Goal: Task Accomplishment & Management: Manage account settings

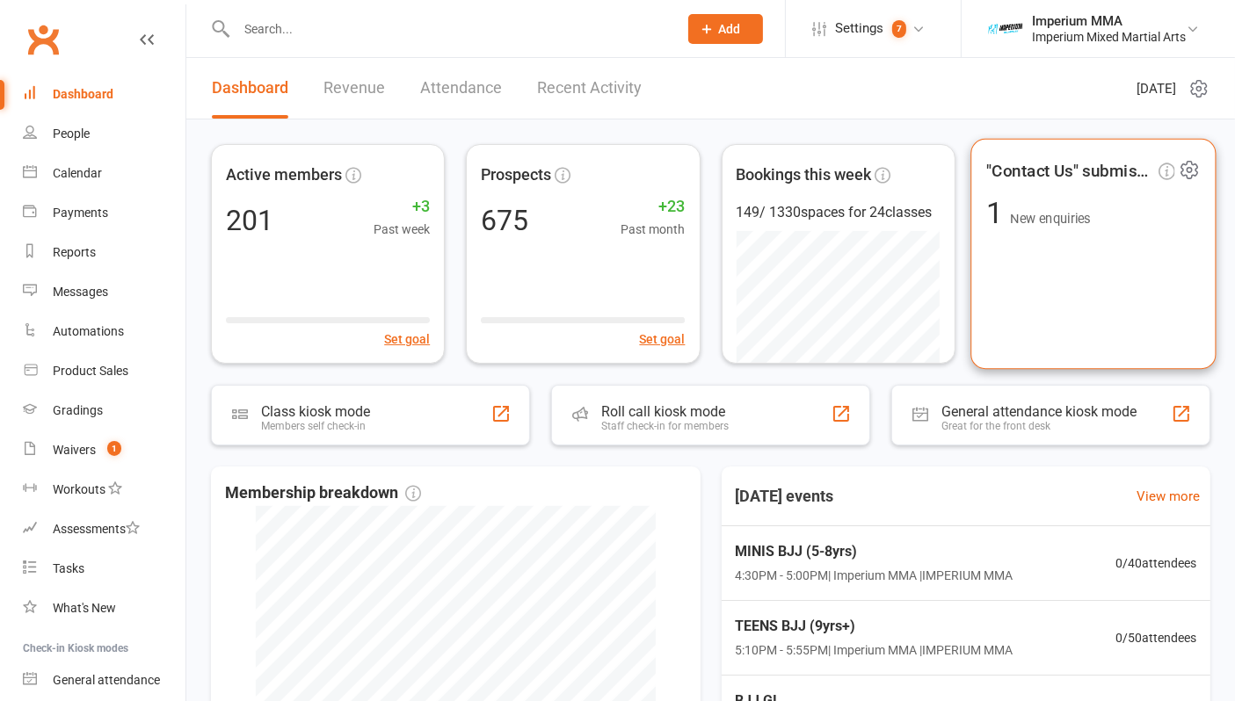
click at [1070, 171] on span ""Contact Us" submissions" at bounding box center [1070, 170] width 168 height 26
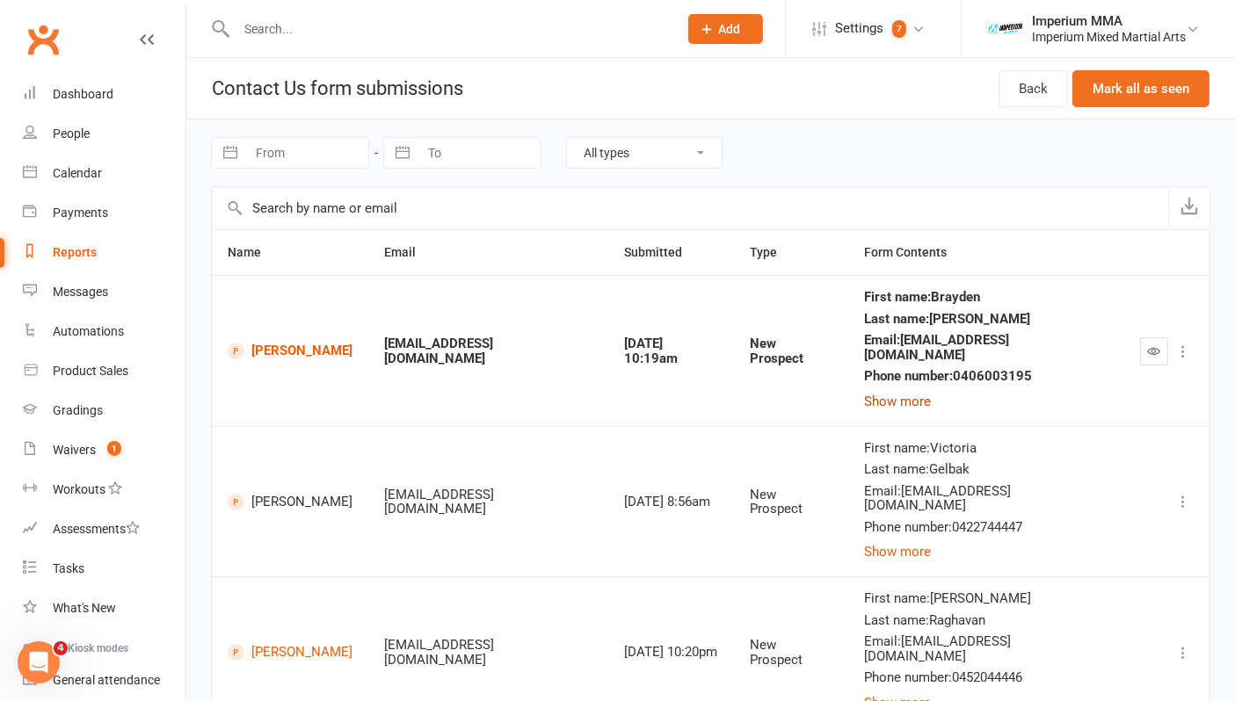
click at [931, 392] on button "Show more" at bounding box center [897, 401] width 67 height 21
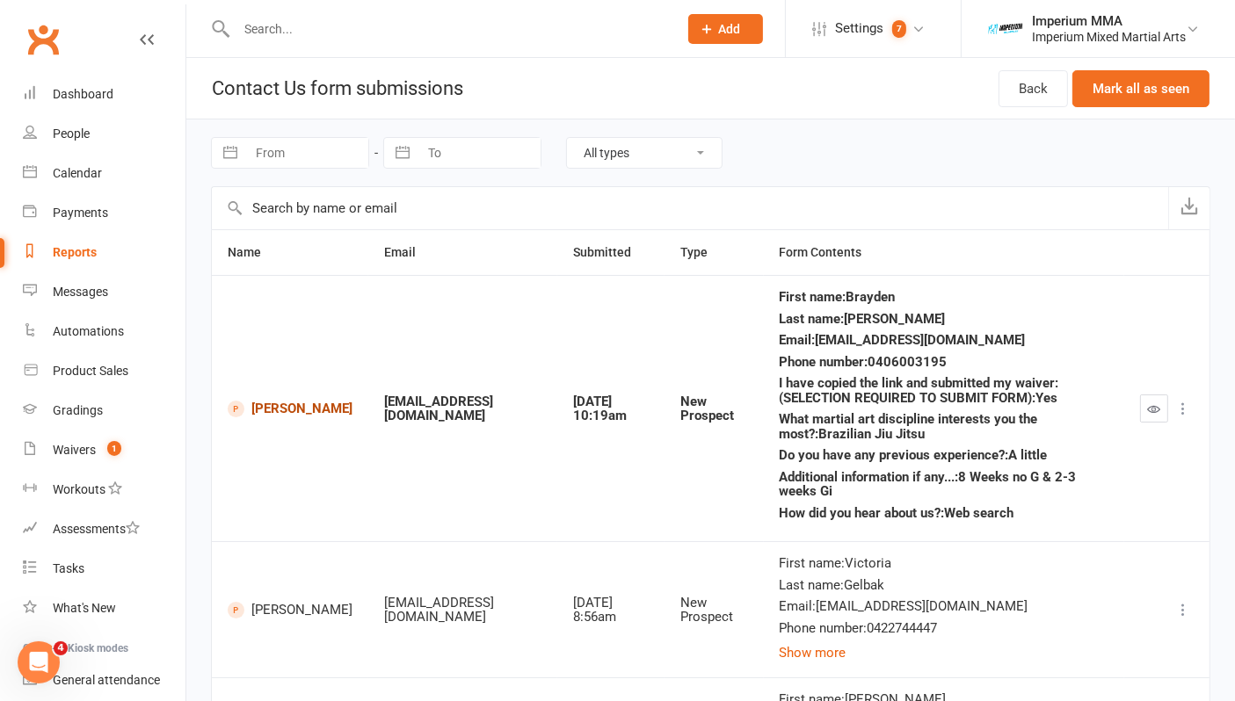
click at [257, 403] on link "Brayden Laughlin" at bounding box center [290, 409] width 125 height 17
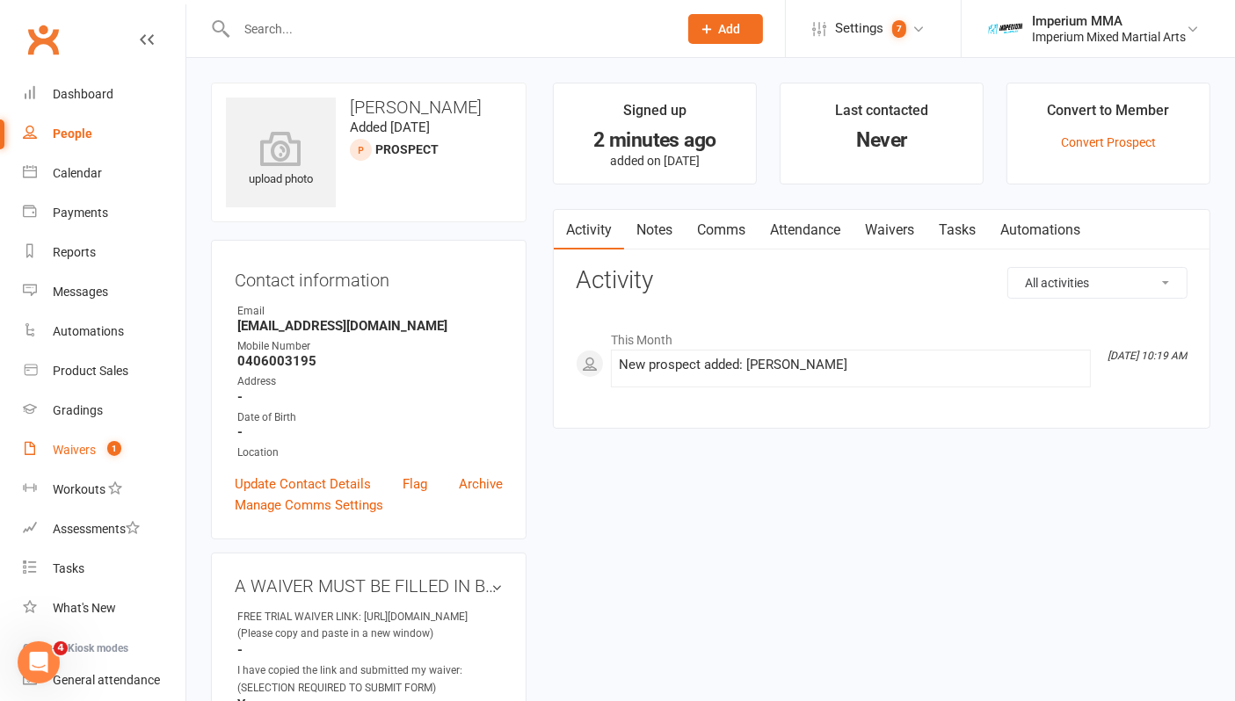
click at [75, 452] on div "Waivers" at bounding box center [74, 450] width 43 height 14
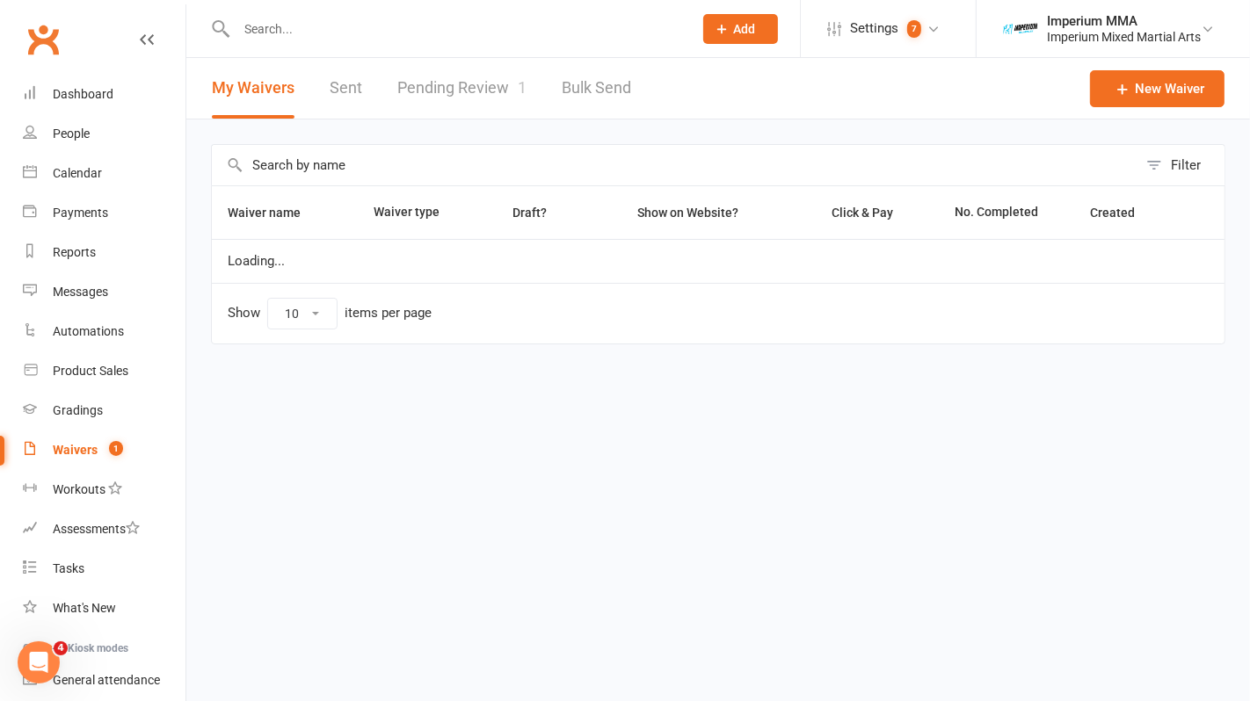
select select "50"
click at [436, 88] on link "Pending Review 1" at bounding box center [461, 88] width 129 height 61
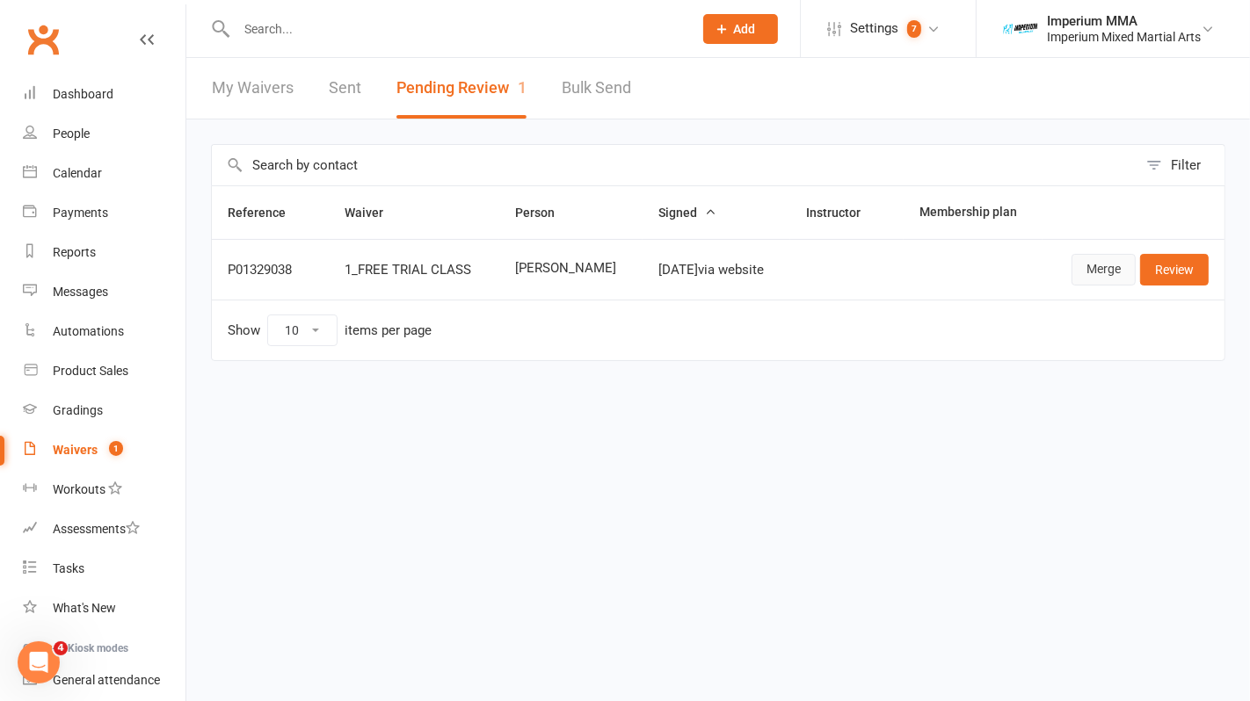
click at [1087, 267] on link "Merge" at bounding box center [1103, 270] width 64 height 32
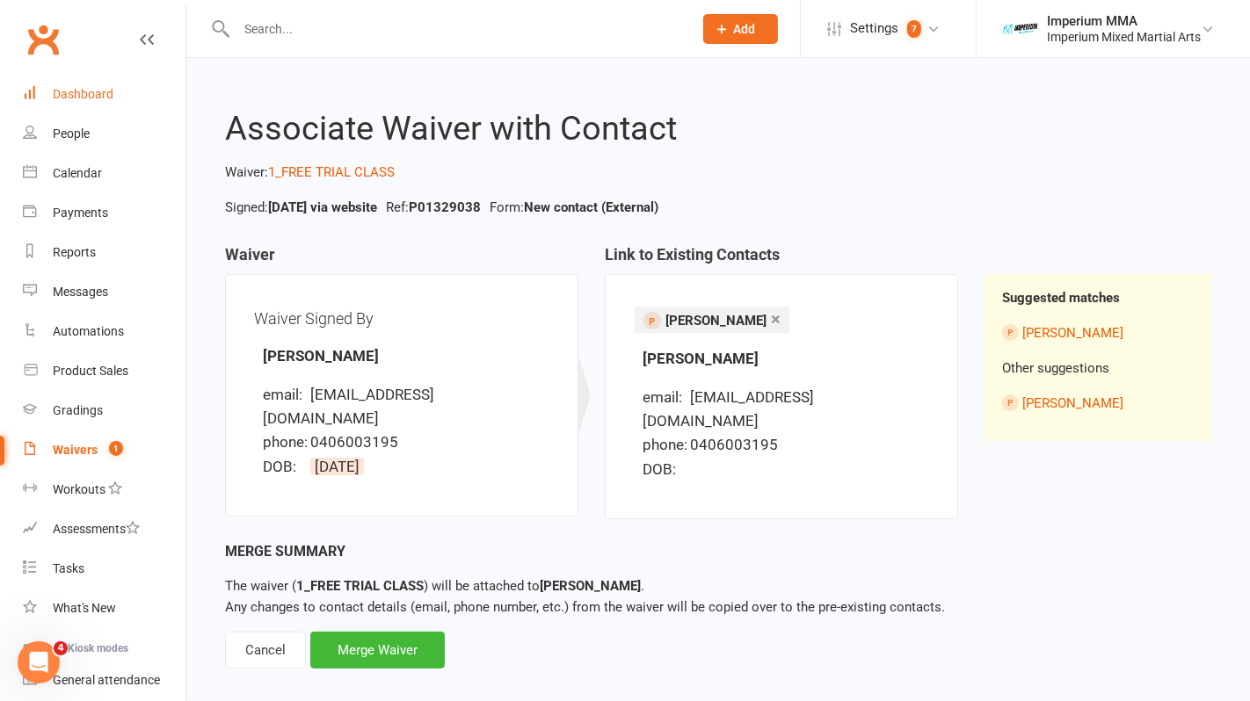
drag, startPoint x: 77, startPoint y: 90, endPoint x: 86, endPoint y: 98, distance: 11.8
click at [77, 90] on div "Dashboard" at bounding box center [83, 94] width 61 height 14
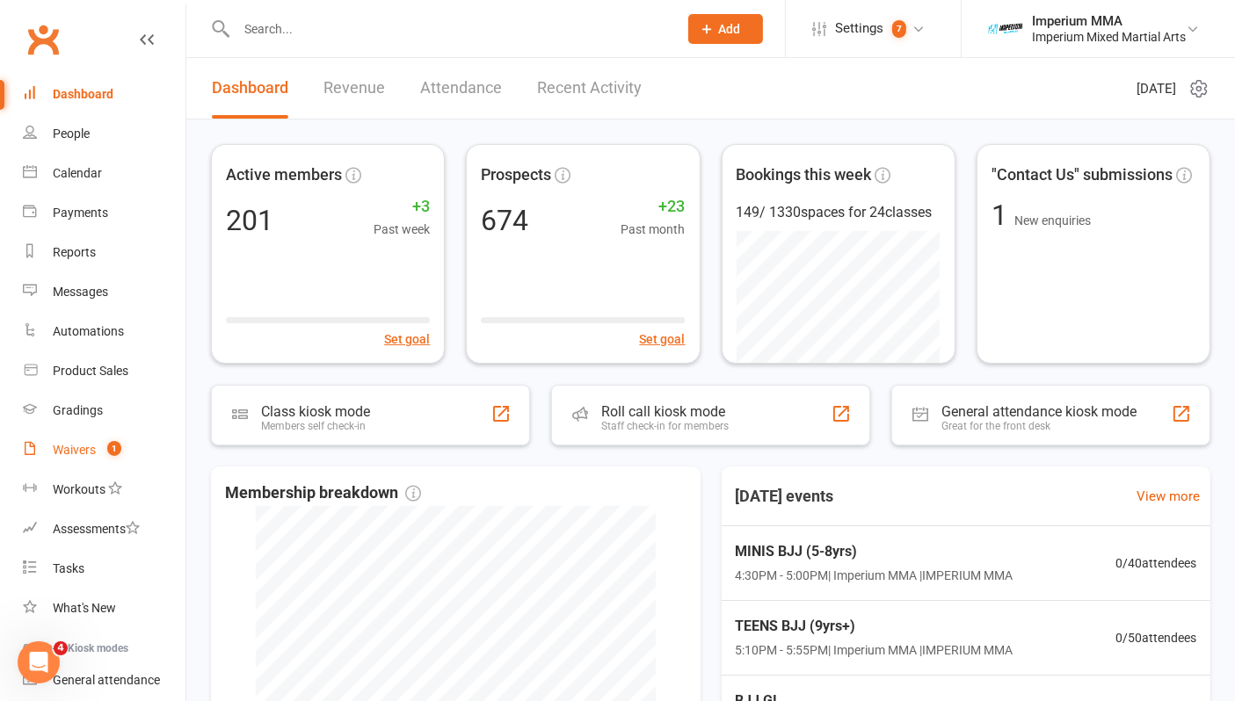
click at [72, 449] on div "Waivers" at bounding box center [74, 450] width 43 height 14
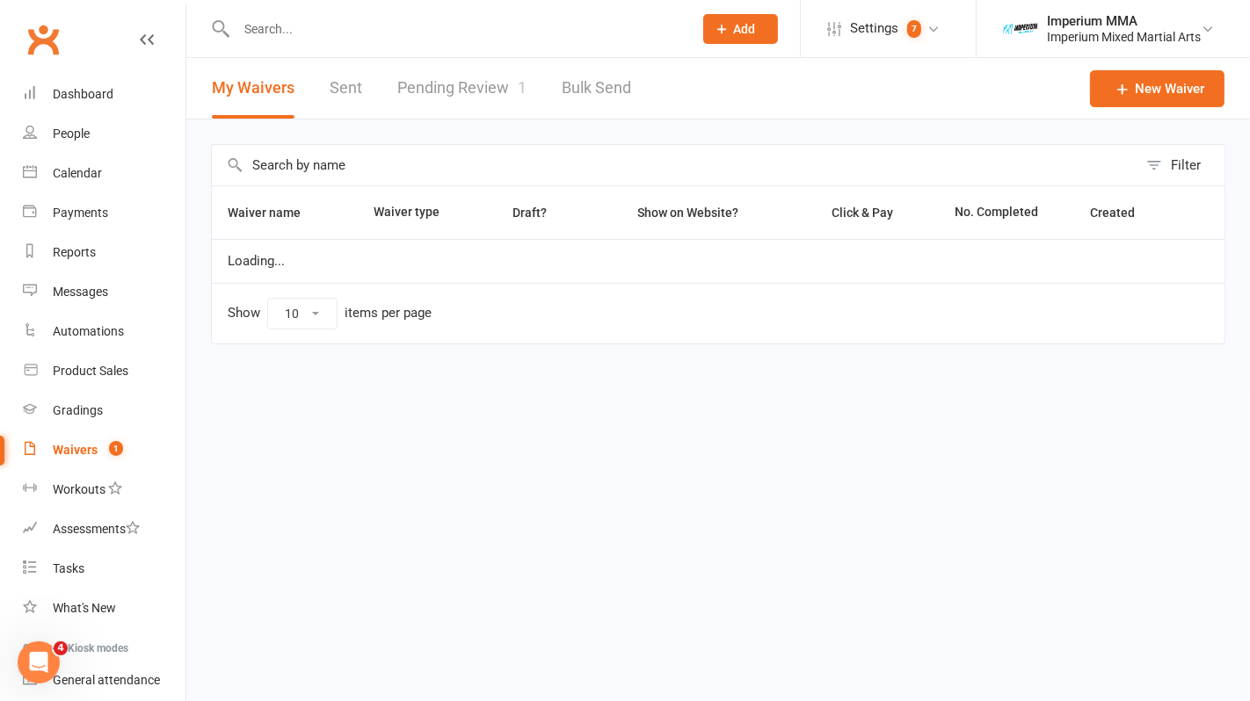
select select "50"
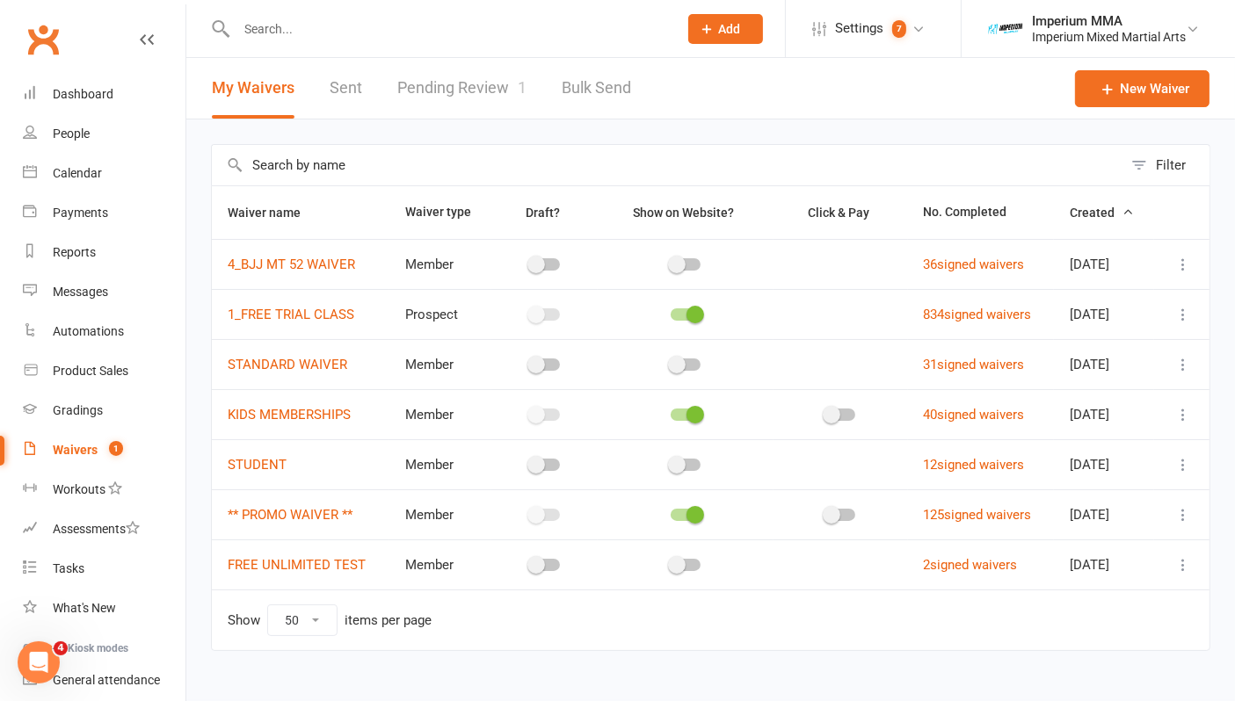
click at [457, 83] on link "Pending Review 1" at bounding box center [461, 88] width 129 height 61
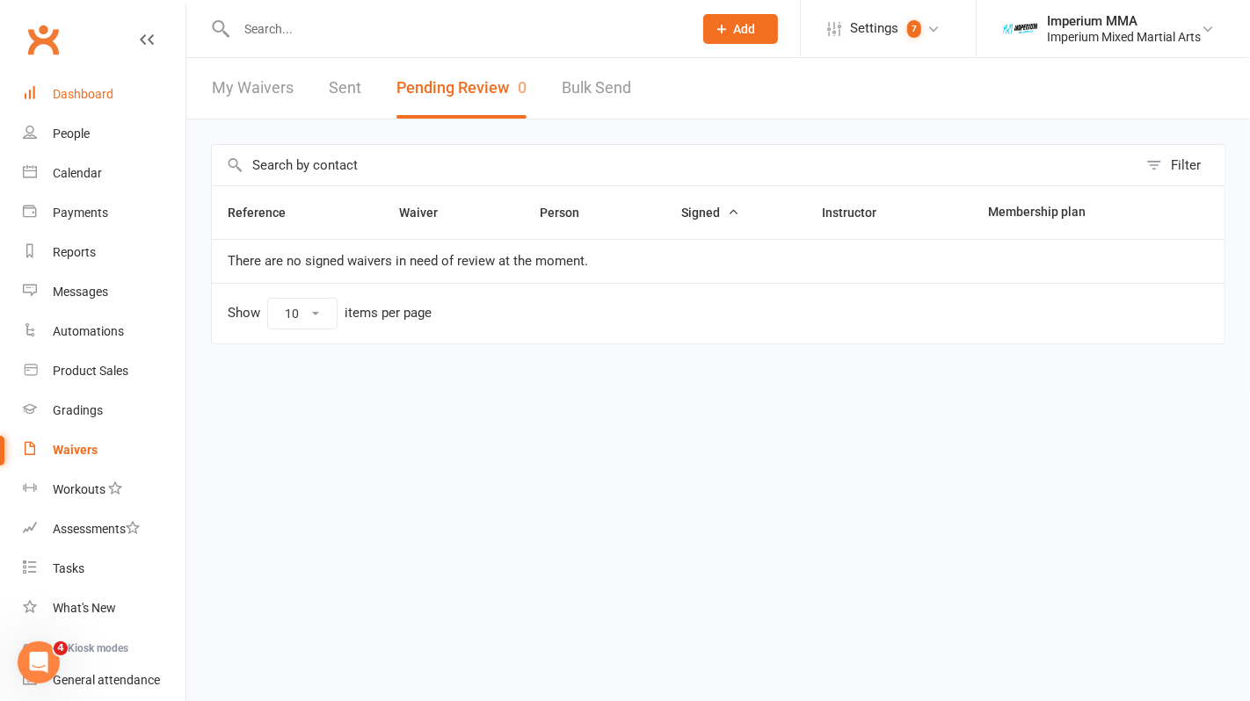
click at [99, 87] on div "Dashboard" at bounding box center [83, 94] width 61 height 14
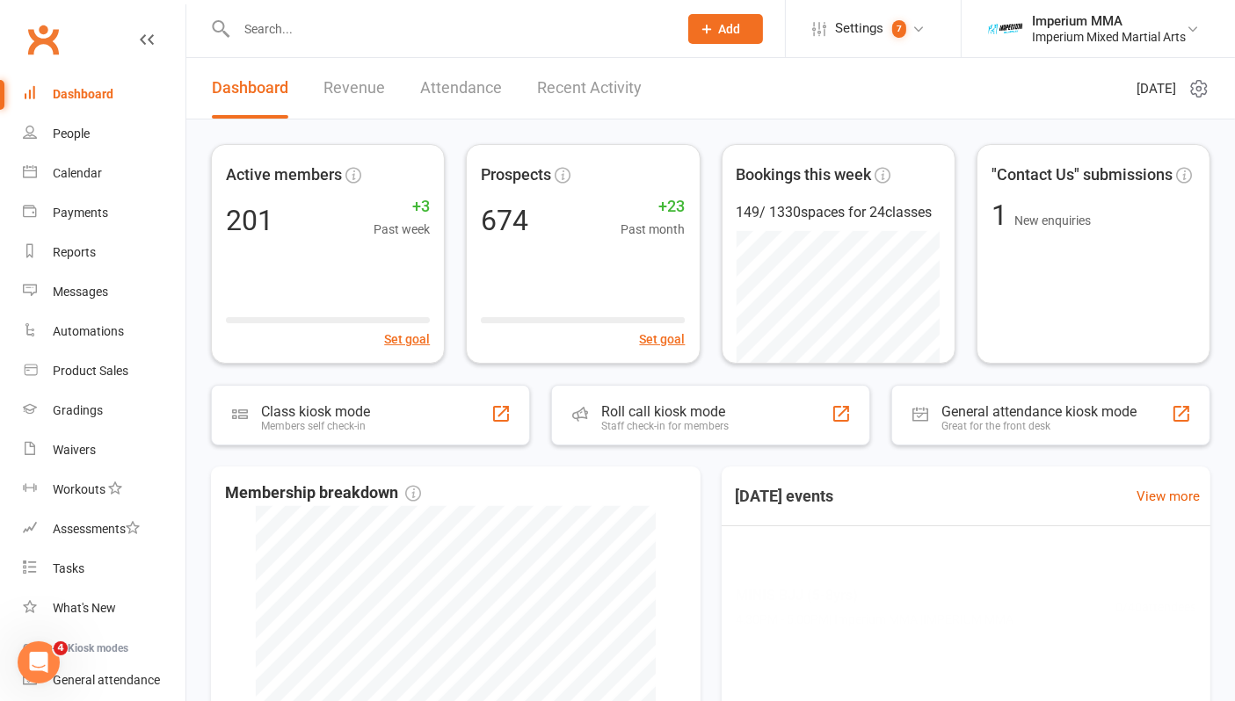
drag, startPoint x: 406, startPoint y: 35, endPoint x: 414, endPoint y: 29, distance: 10.0
click at [406, 35] on input "text" at bounding box center [448, 29] width 434 height 25
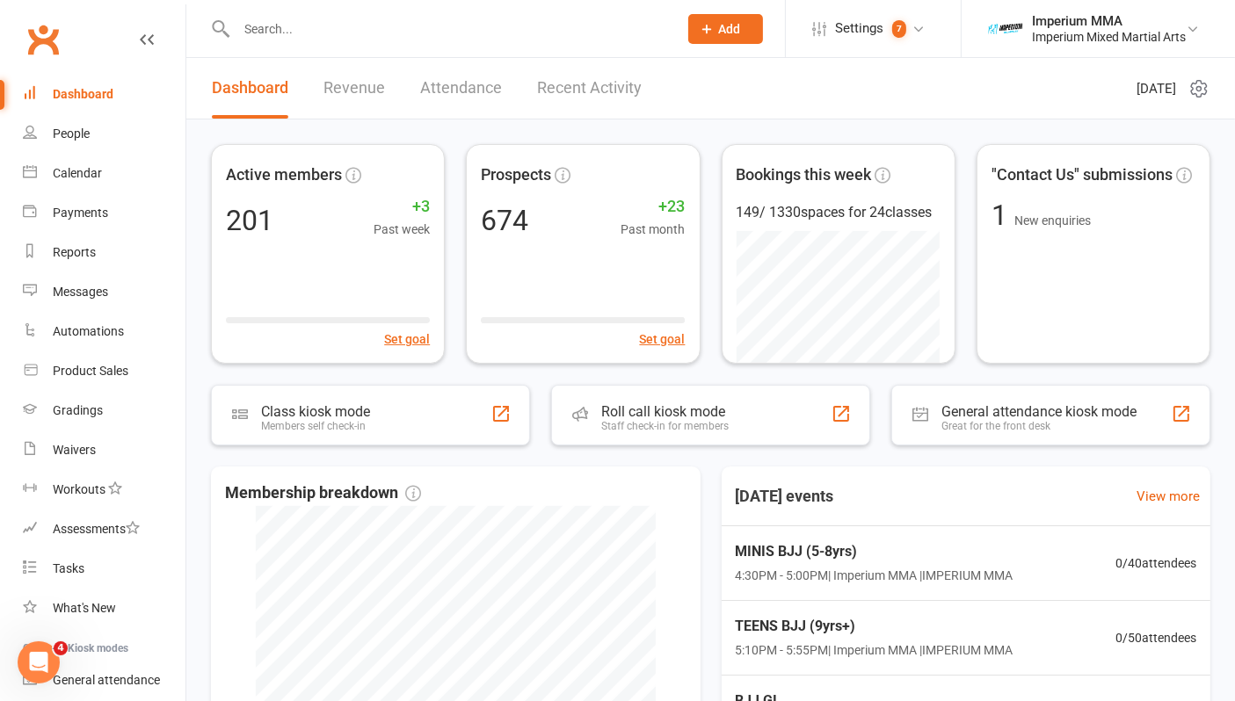
click at [413, 29] on input "text" at bounding box center [448, 29] width 434 height 25
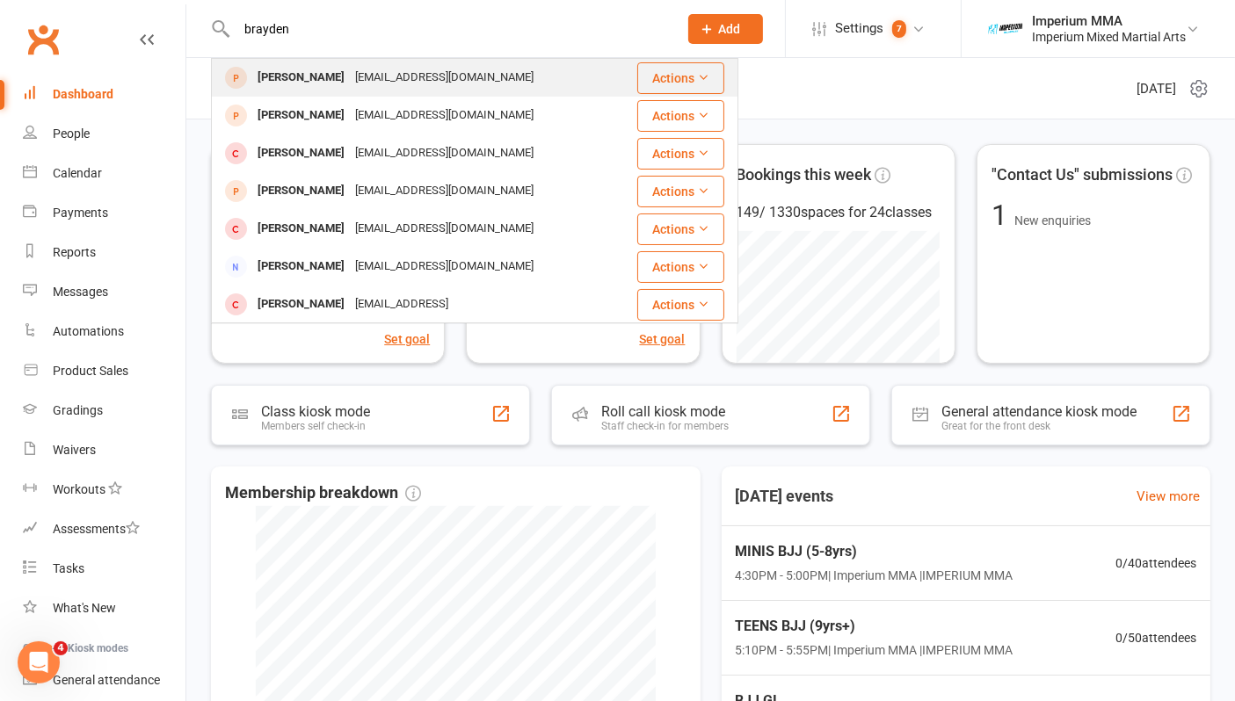
type input "brayden"
click at [266, 76] on div "Brayden Laughlin" at bounding box center [301, 77] width 98 height 25
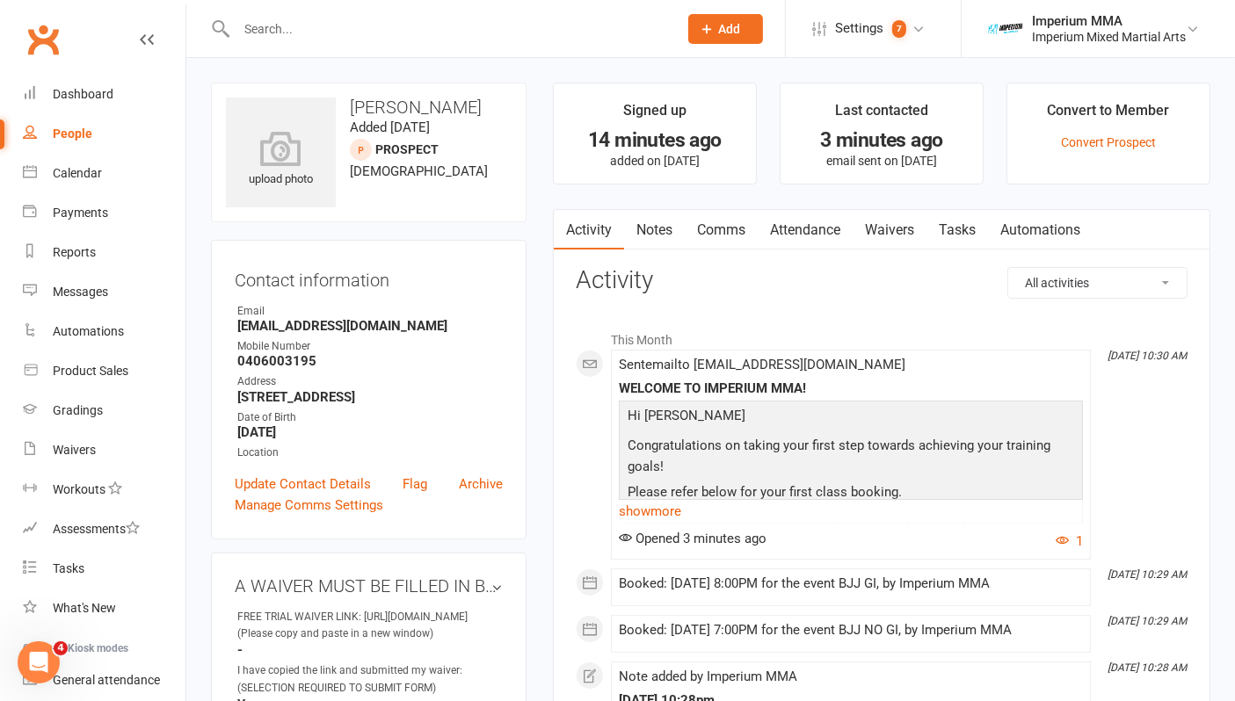
click at [875, 234] on link "Waivers" at bounding box center [890, 230] width 74 height 40
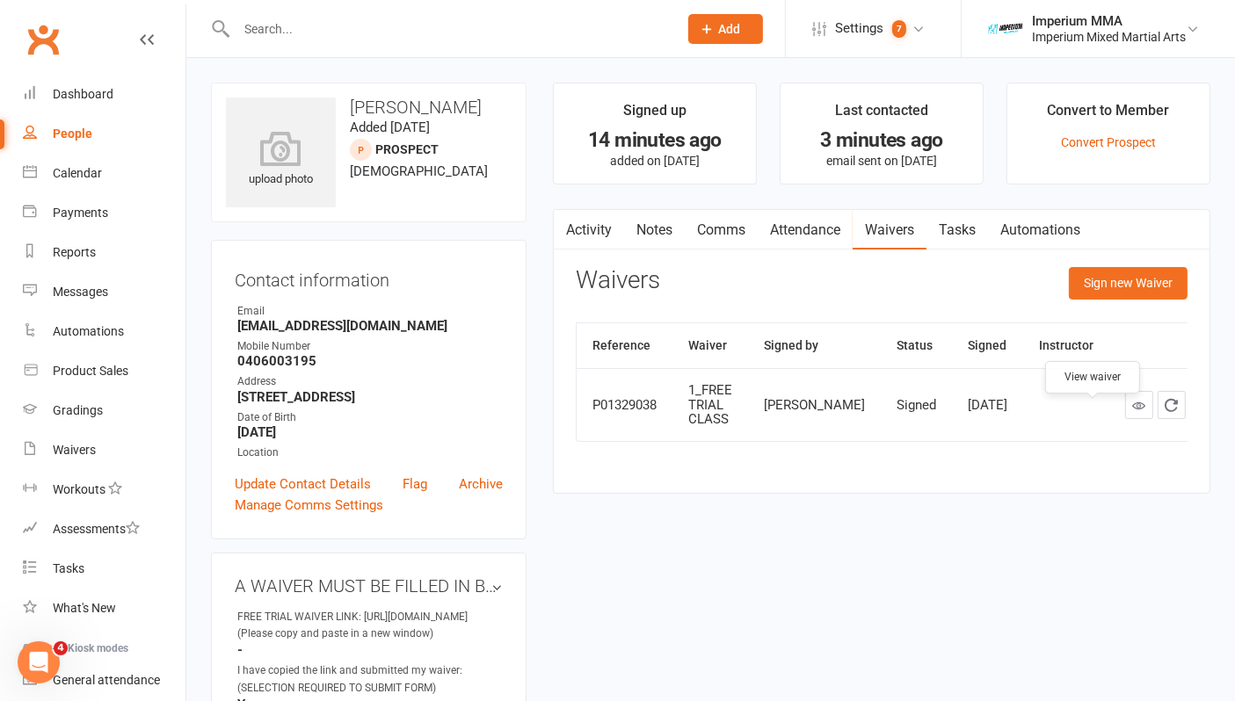
click at [1133, 412] on icon at bounding box center [1139, 405] width 13 height 13
drag, startPoint x: 83, startPoint y: 75, endPoint x: 78, endPoint y: 90, distance: 15.8
click at [83, 76] on link "Dashboard" at bounding box center [104, 95] width 163 height 40
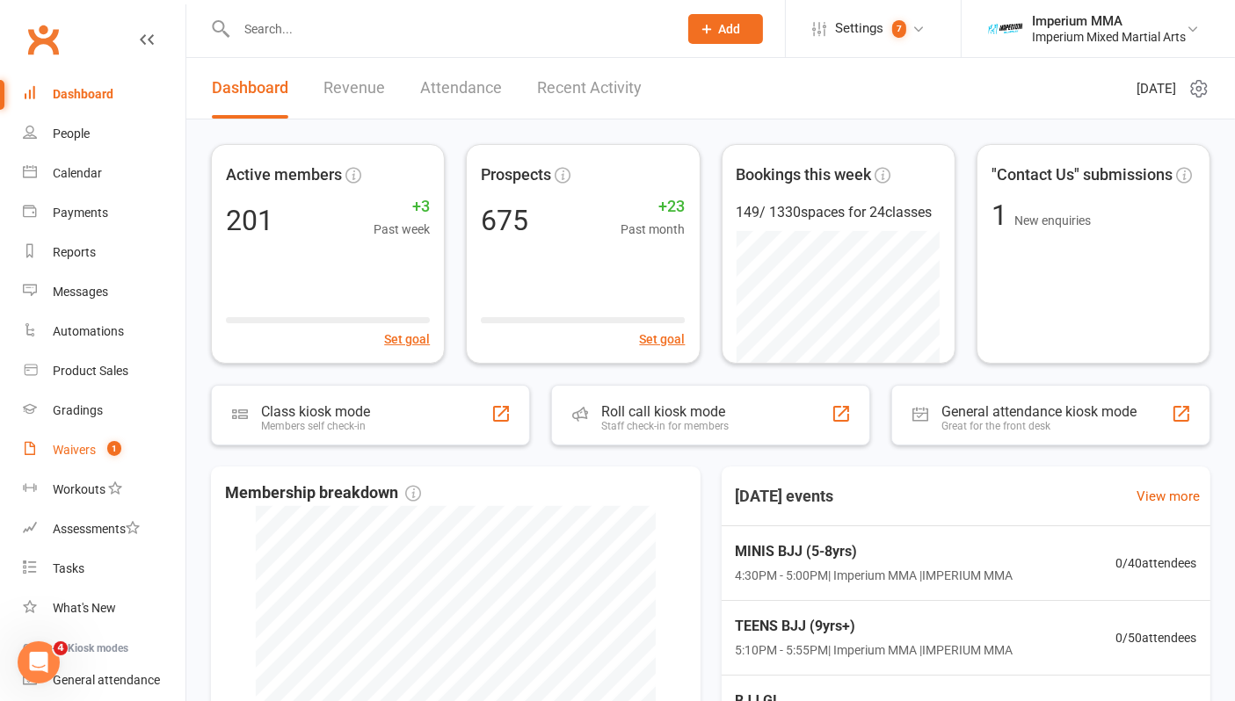
click at [83, 439] on link "Waivers 1" at bounding box center [104, 451] width 163 height 40
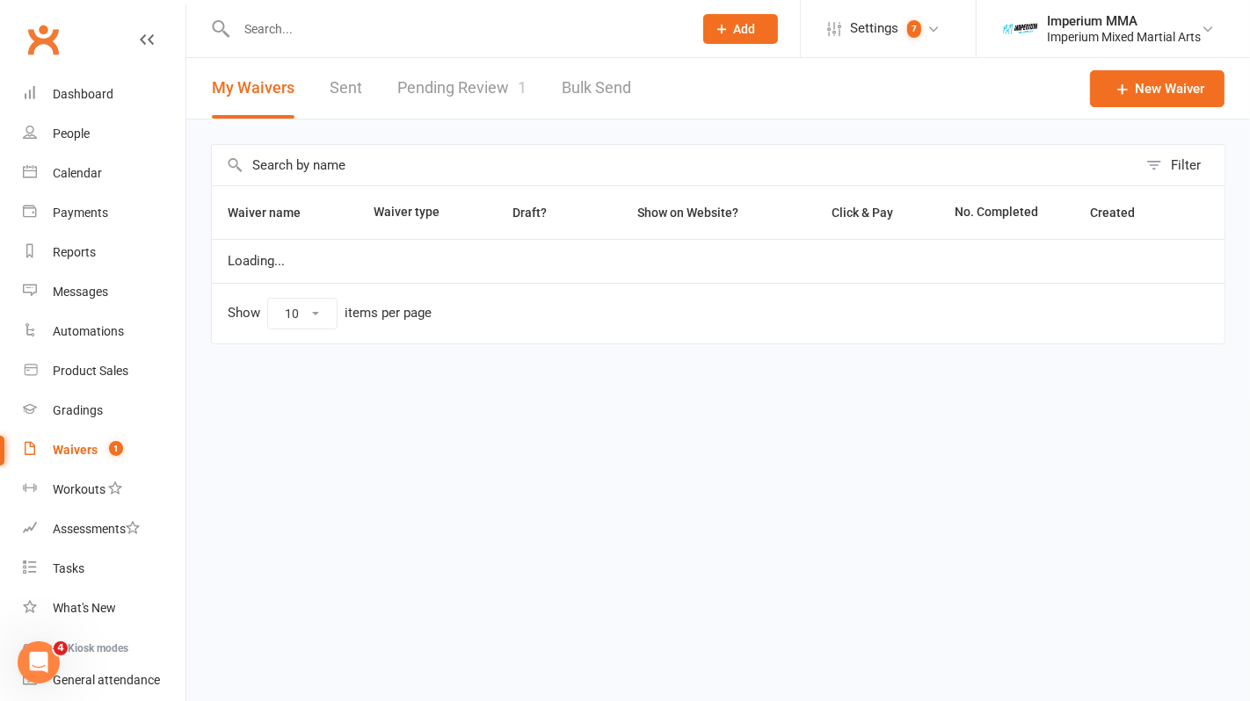
select select "50"
click at [446, 77] on link "Pending Review 1" at bounding box center [461, 88] width 129 height 61
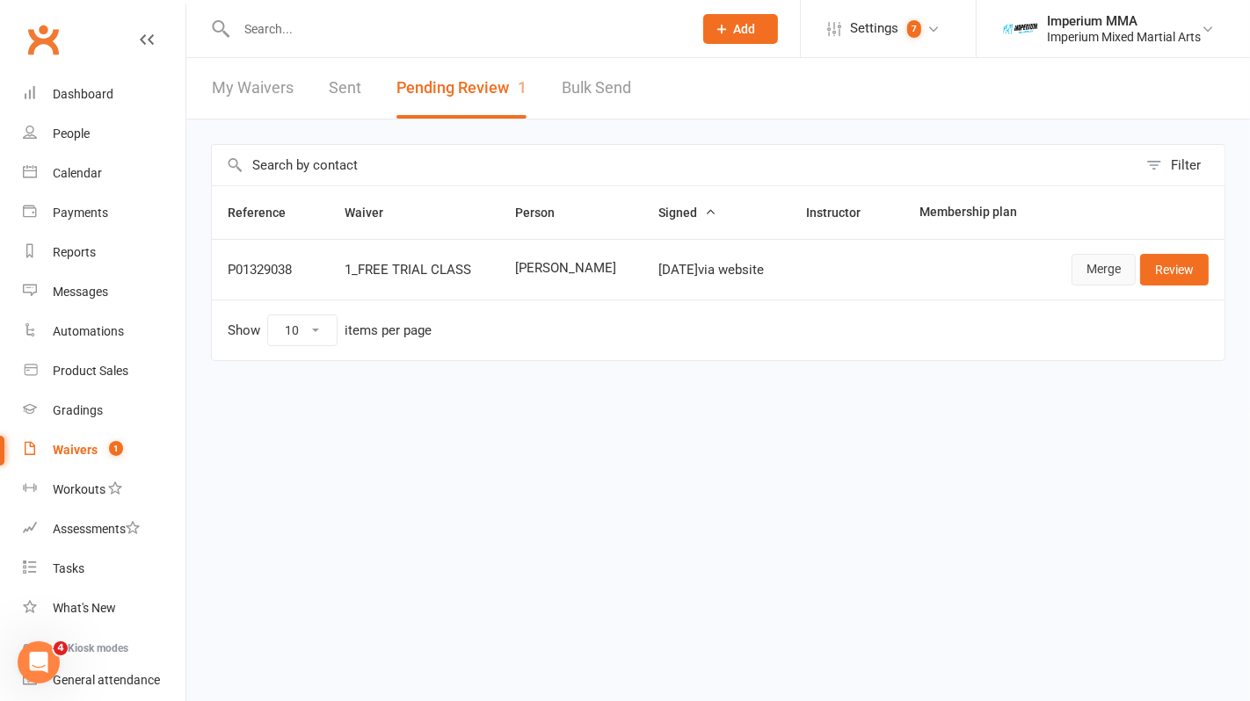
click at [1105, 279] on link "Merge" at bounding box center [1103, 270] width 64 height 32
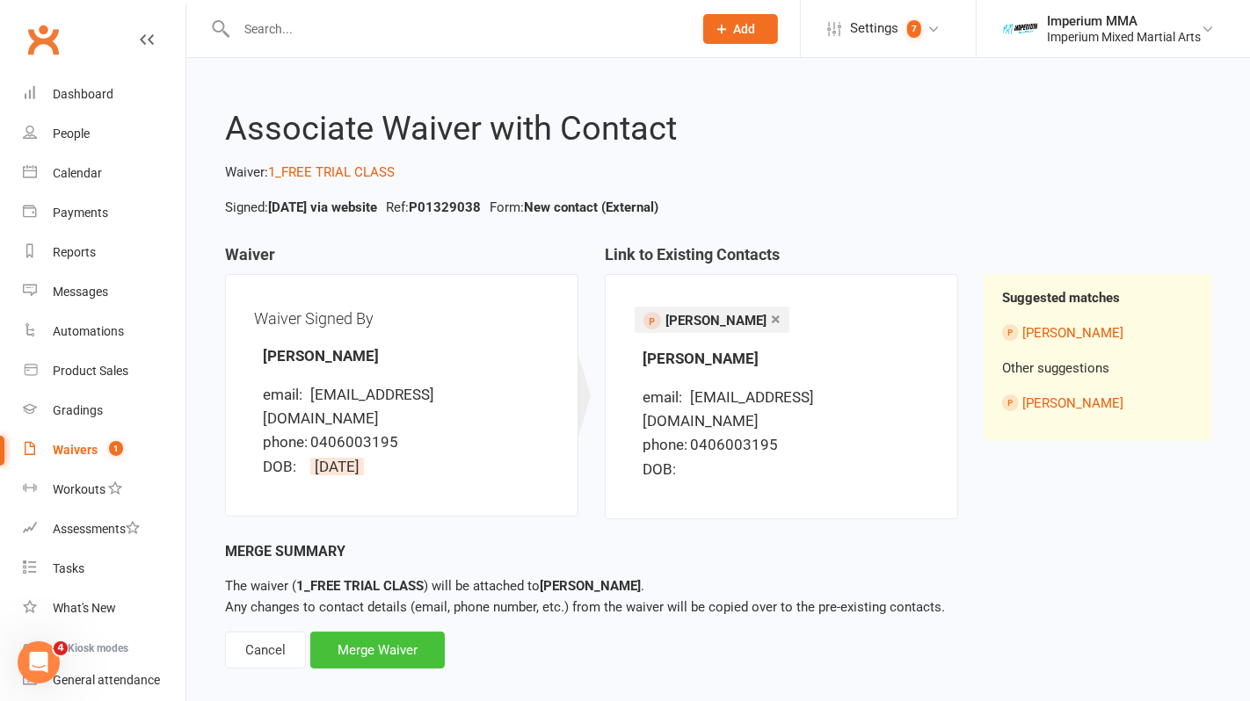
click at [413, 632] on div "Merge Waiver" at bounding box center [377, 650] width 134 height 37
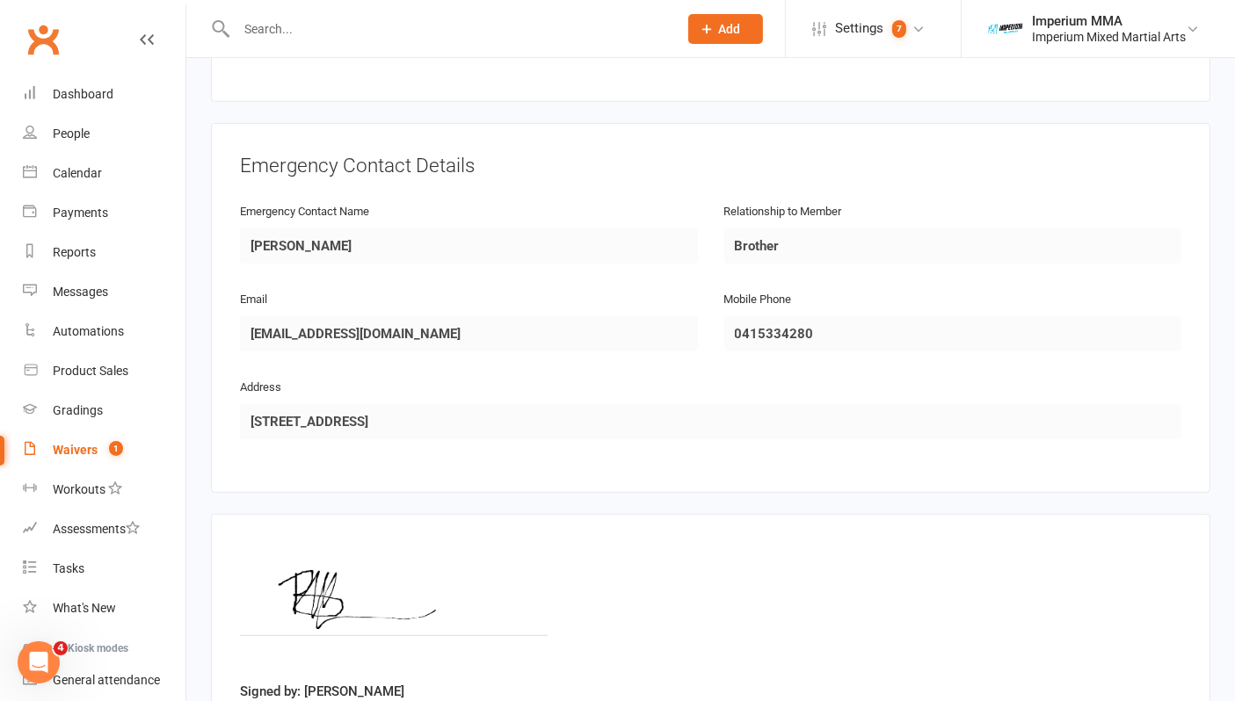
scroll to position [878, 0]
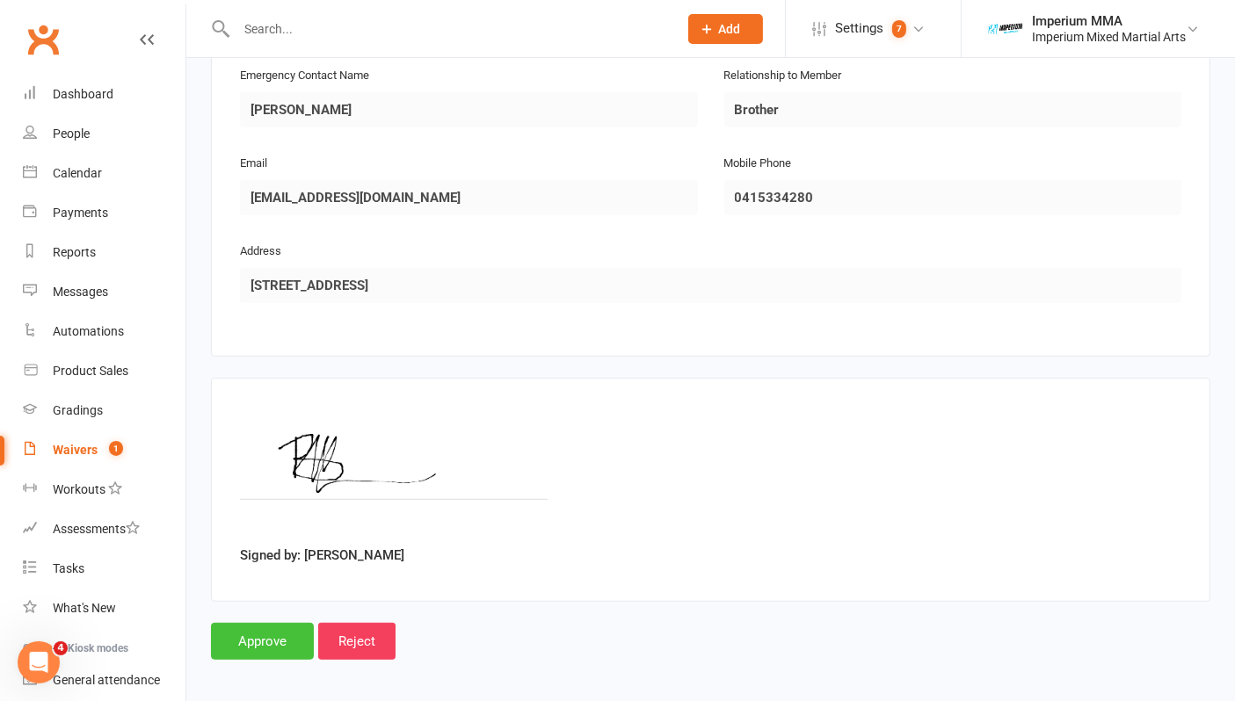
click at [268, 637] on input "Approve" at bounding box center [262, 641] width 103 height 37
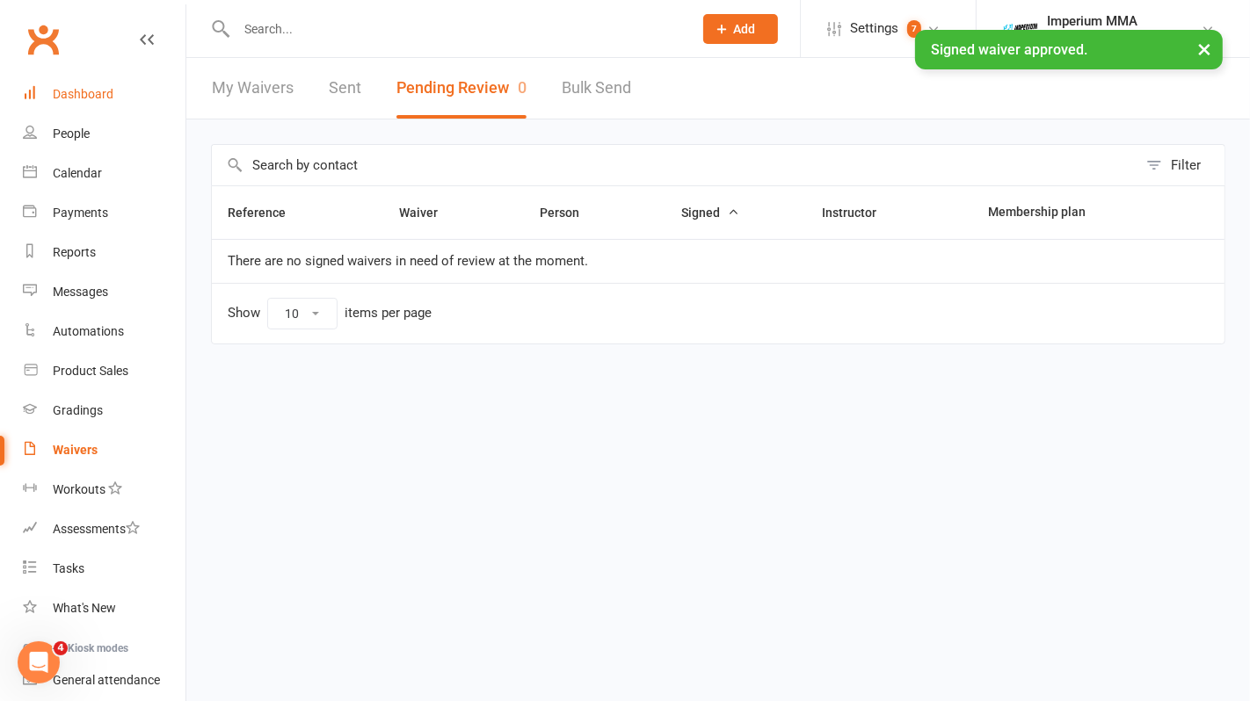
click at [52, 85] on link "Dashboard" at bounding box center [104, 95] width 163 height 40
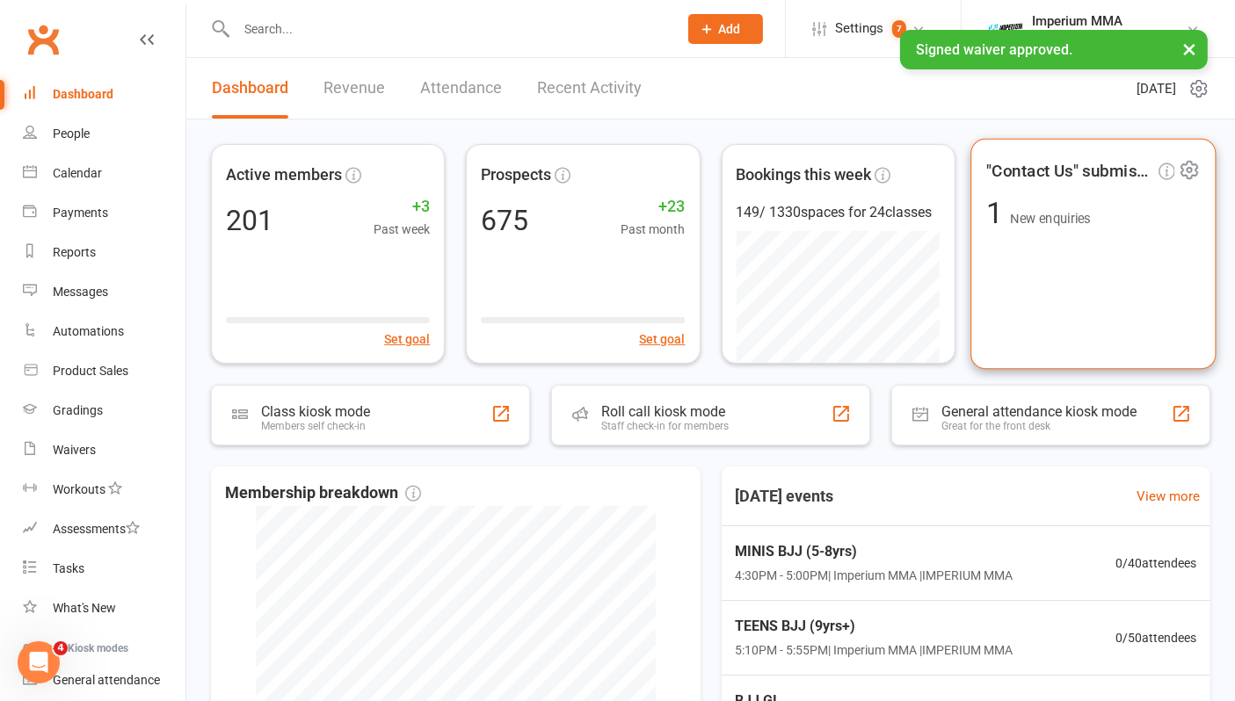
click at [1038, 168] on span ""Contact Us" submissions" at bounding box center [1070, 170] width 168 height 26
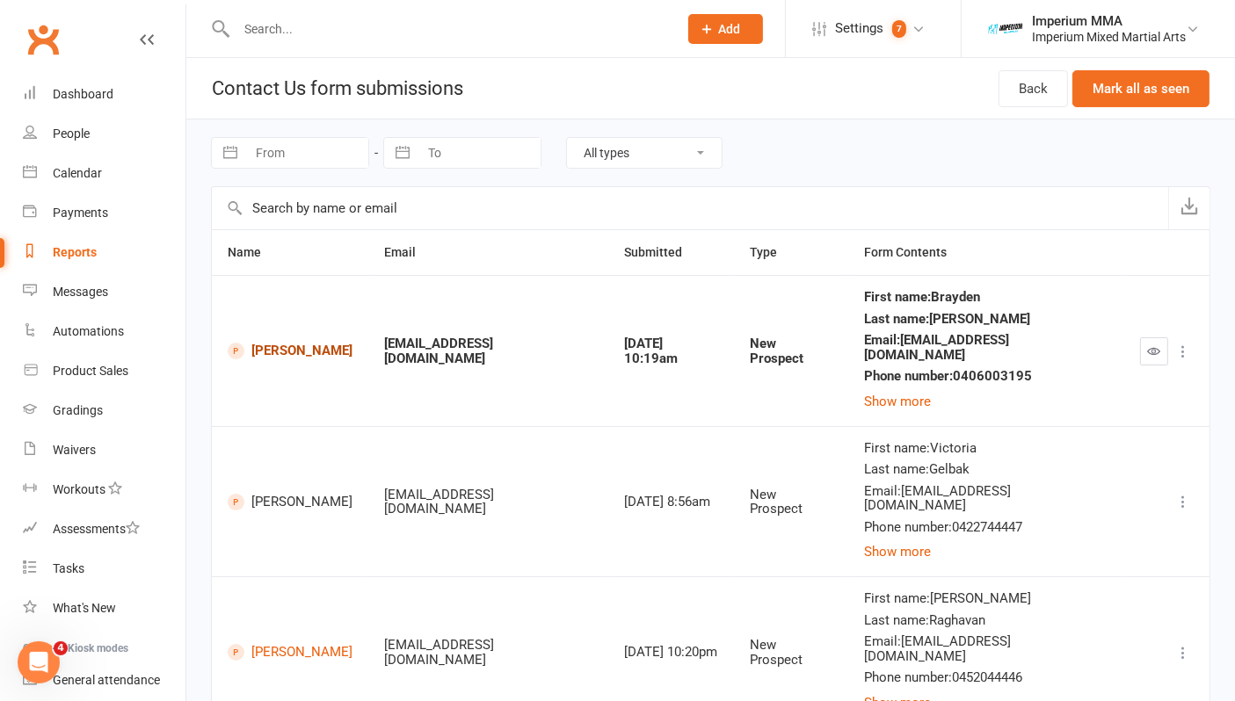
click at [265, 345] on link "Brayden Laughlin" at bounding box center [290, 351] width 125 height 17
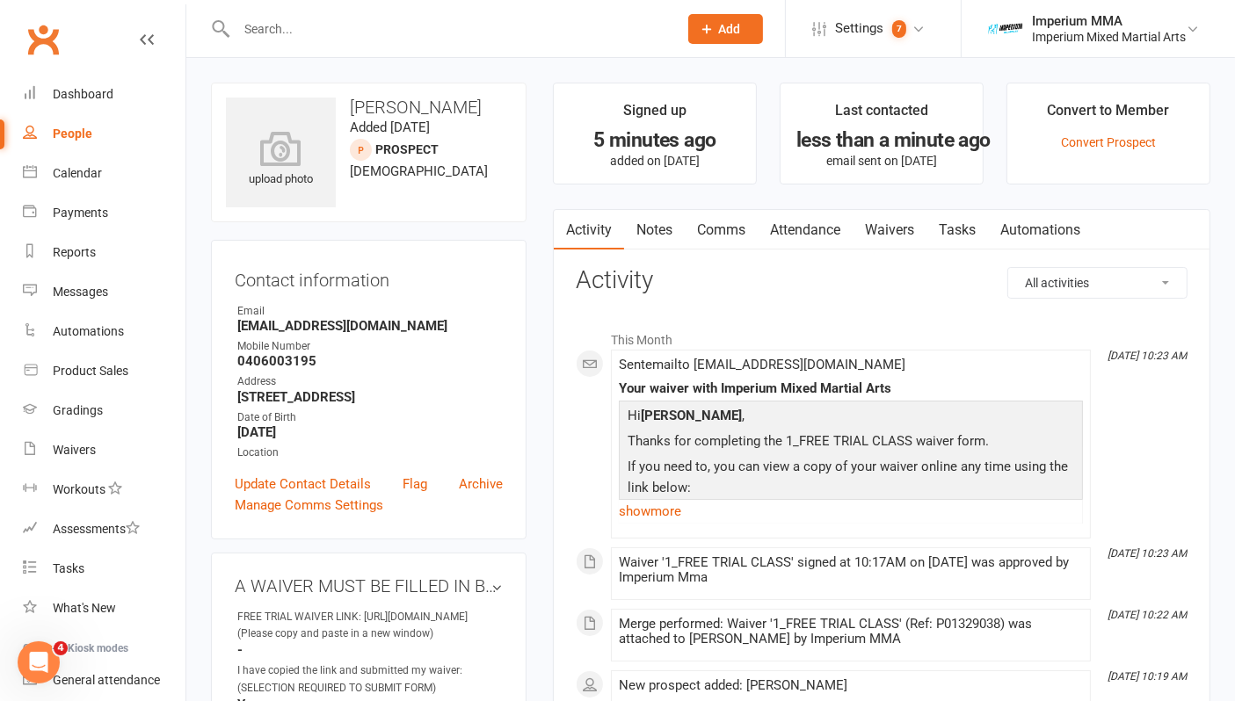
click at [718, 226] on link "Comms" at bounding box center [721, 230] width 73 height 40
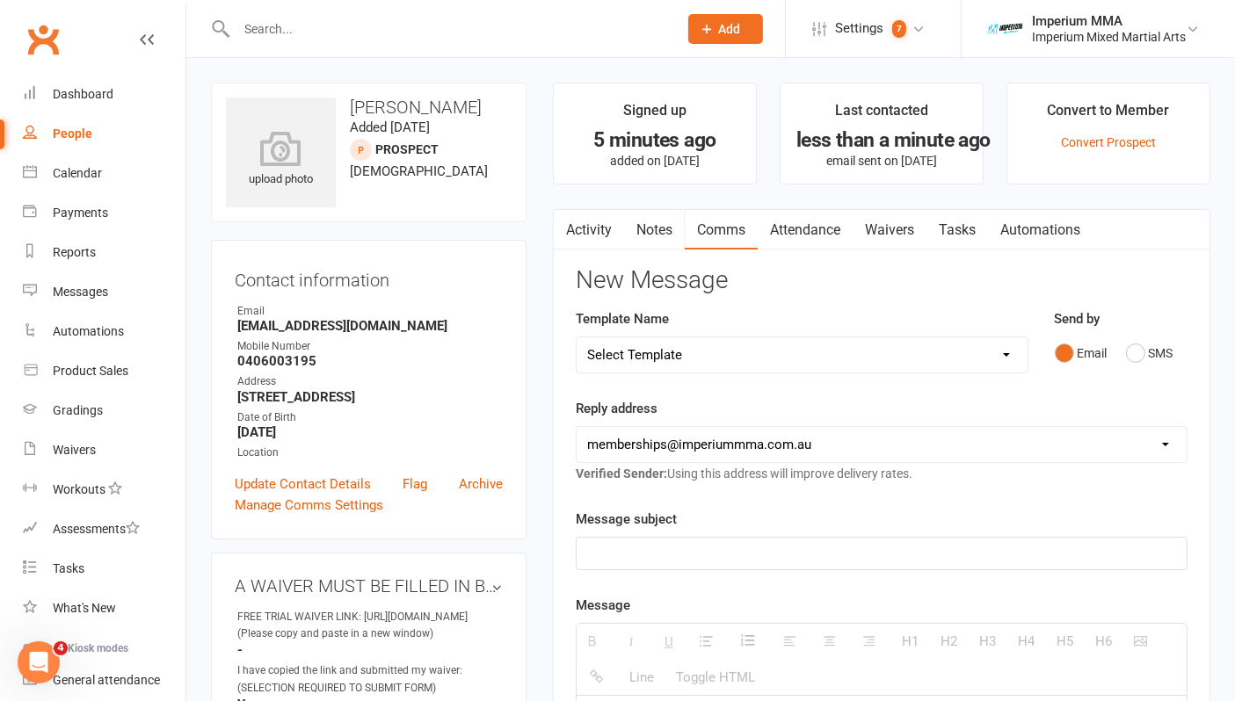
click at [947, 363] on div "Select Template [SMS] WE MISS YOU [Email] 10 CLASS PASS EXPIRY [Email] Confirma…" at bounding box center [802, 355] width 453 height 37
click at [991, 353] on select "Select Template [SMS] WE MISS YOU [Email] 10 CLASS PASS EXPIRY [Email] Confirma…" at bounding box center [802, 355] width 451 height 35
click at [855, 408] on div "Reply address hello@clubworx.com info@imperiummma.com.au admin@imperiummma.com.…" at bounding box center [882, 441] width 612 height 86
click at [565, 226] on icon "button" at bounding box center [565, 226] width 11 height 18
click at [659, 226] on link "Notes" at bounding box center [654, 230] width 61 height 40
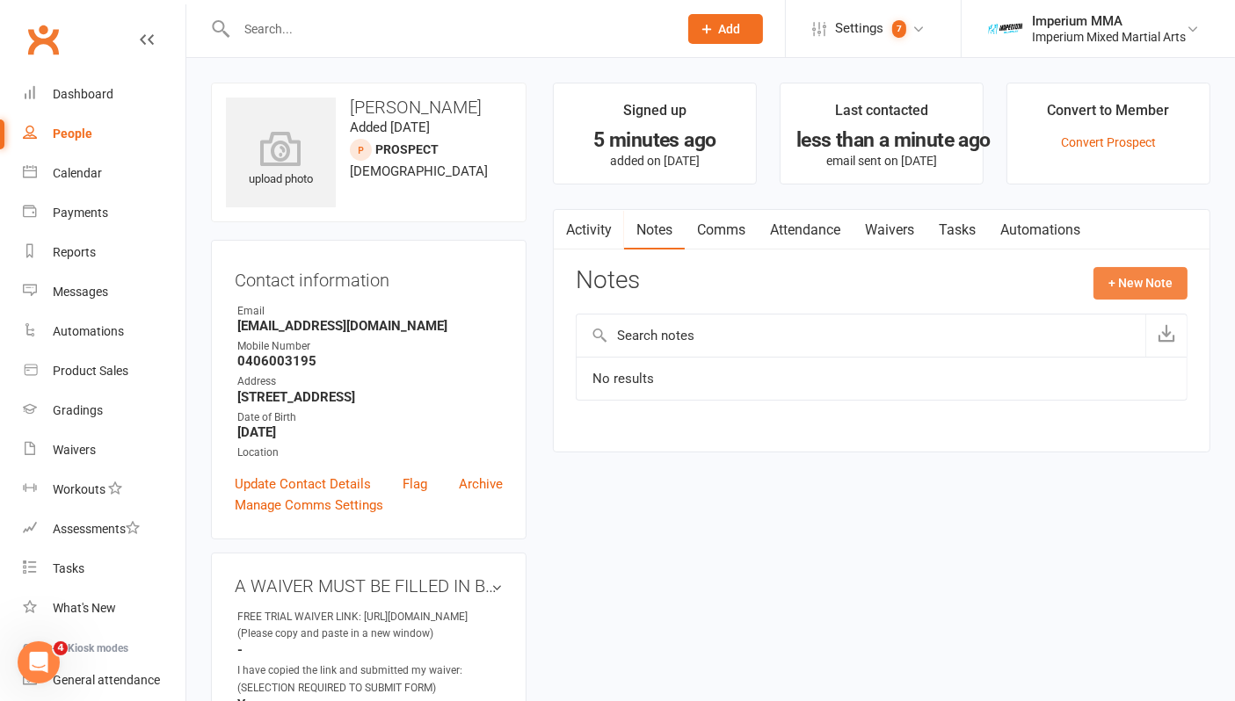
click at [1149, 276] on button "+ New Note" at bounding box center [1140, 283] width 94 height 32
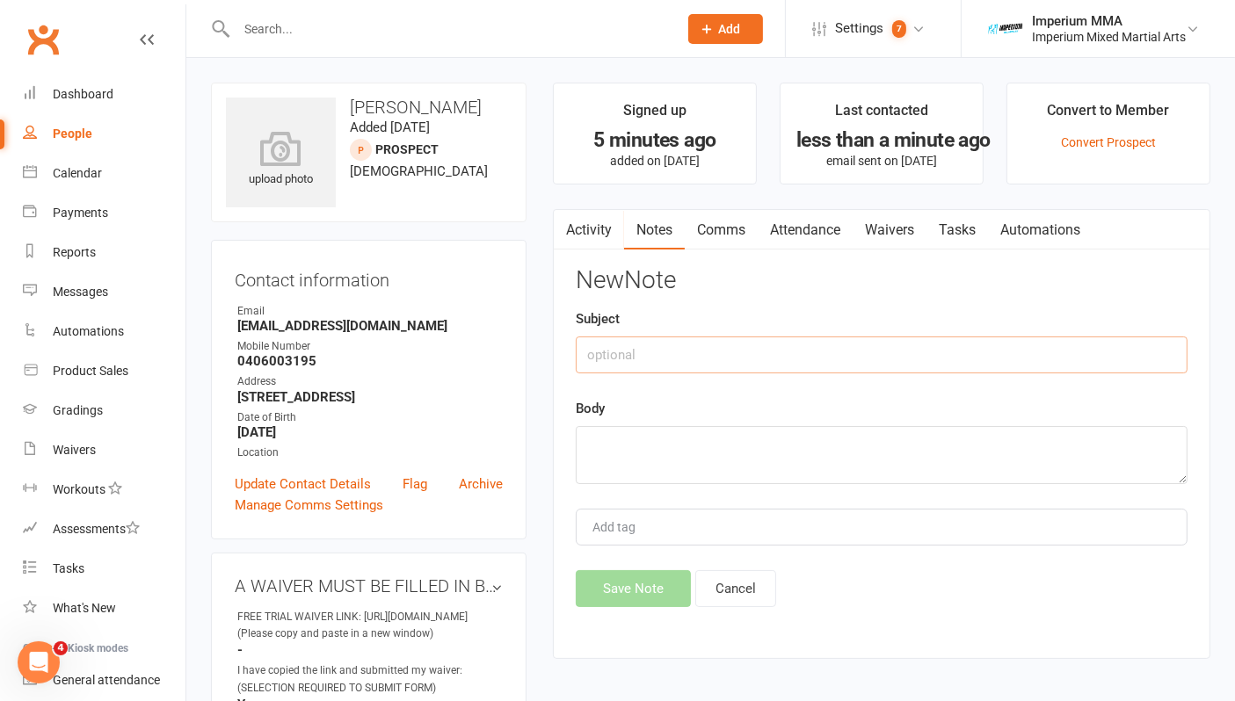
click at [671, 346] on input "text" at bounding box center [882, 355] width 612 height 37
type input "14/08/25 - 10:24am"
click at [696, 444] on textarea at bounding box center [882, 455] width 612 height 58
type textarea "LMTC - CB"
click at [605, 587] on button "Save Note" at bounding box center [633, 588] width 115 height 37
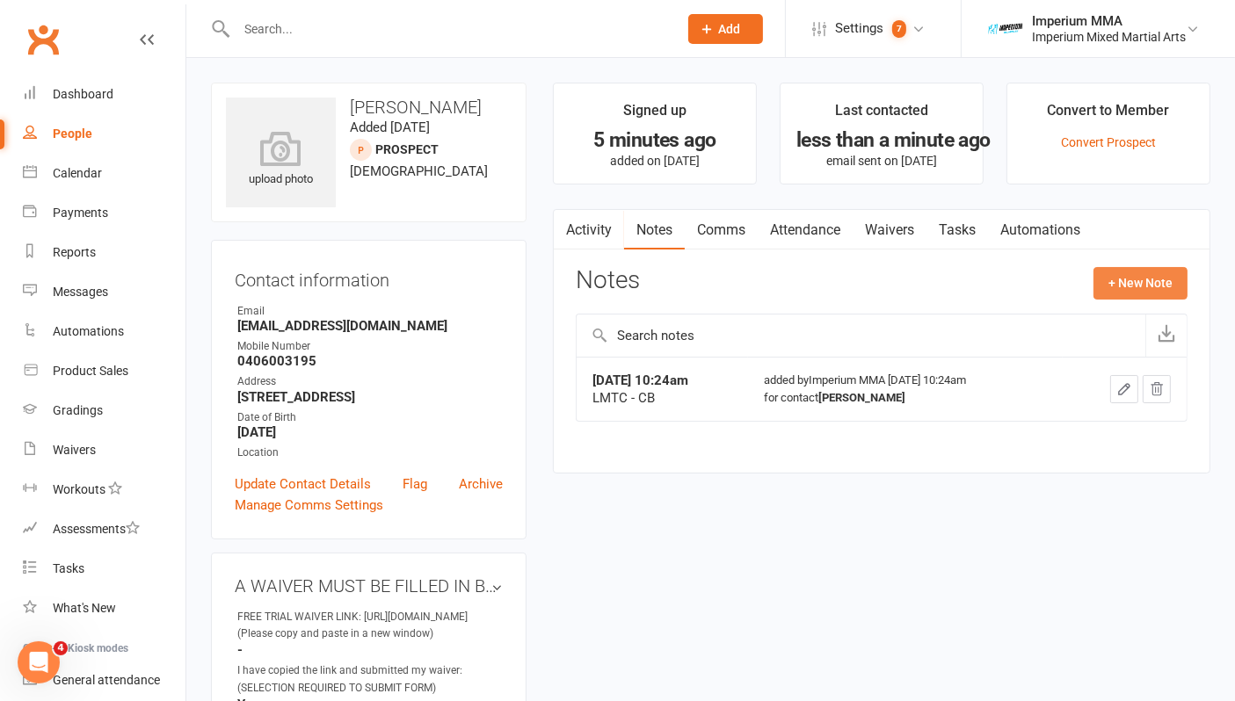
click at [1147, 282] on button "+ New Note" at bounding box center [1140, 283] width 94 height 32
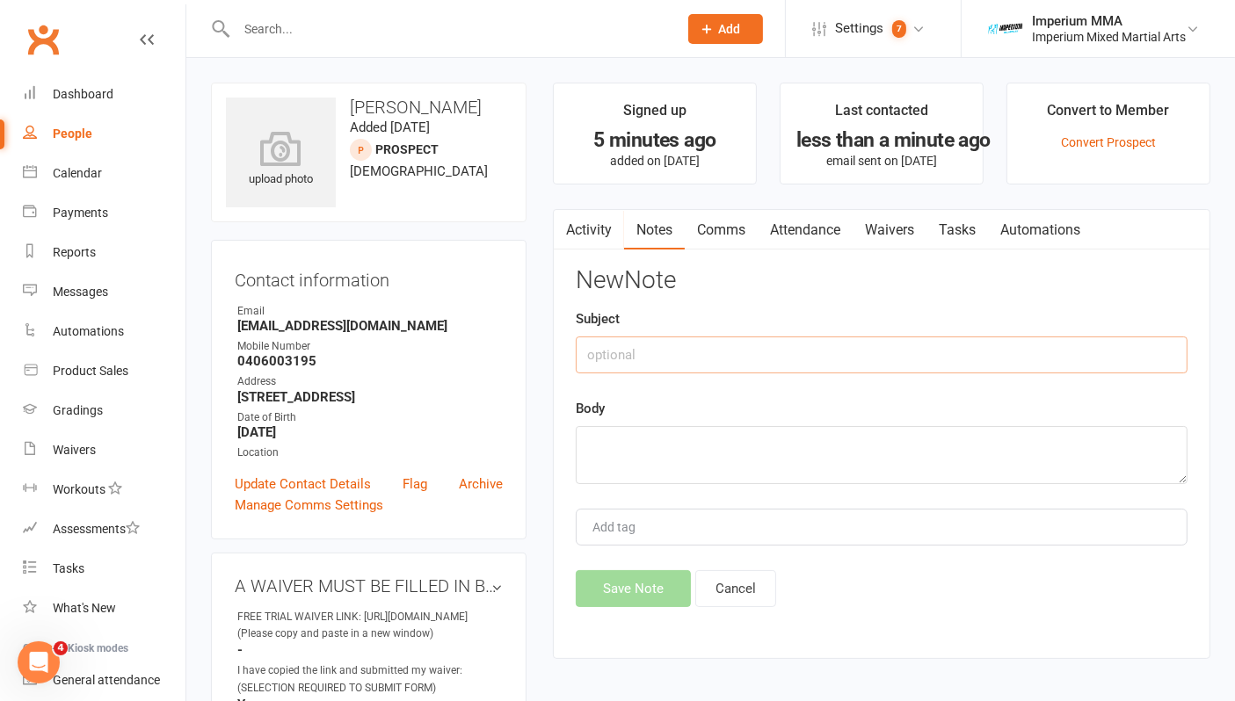
click at [689, 352] on input "text" at bounding box center [882, 355] width 612 height 37
type input "14/08/25 - 10:28pm"
click at [669, 437] on textarea at bounding box center [882, 455] width 612 height 58
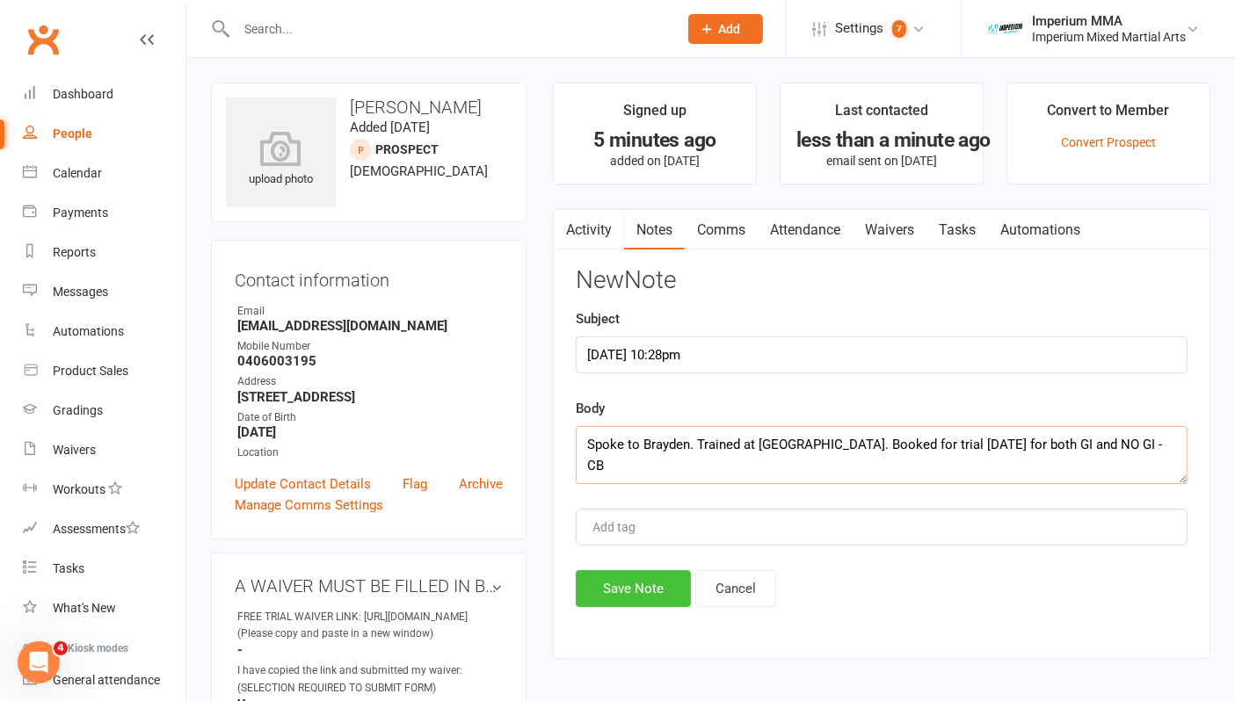
type textarea "Spoke to Brayden. Trained at Bayside. Booked for trial Monday for both GI and N…"
click at [646, 590] on button "Save Note" at bounding box center [633, 588] width 115 height 37
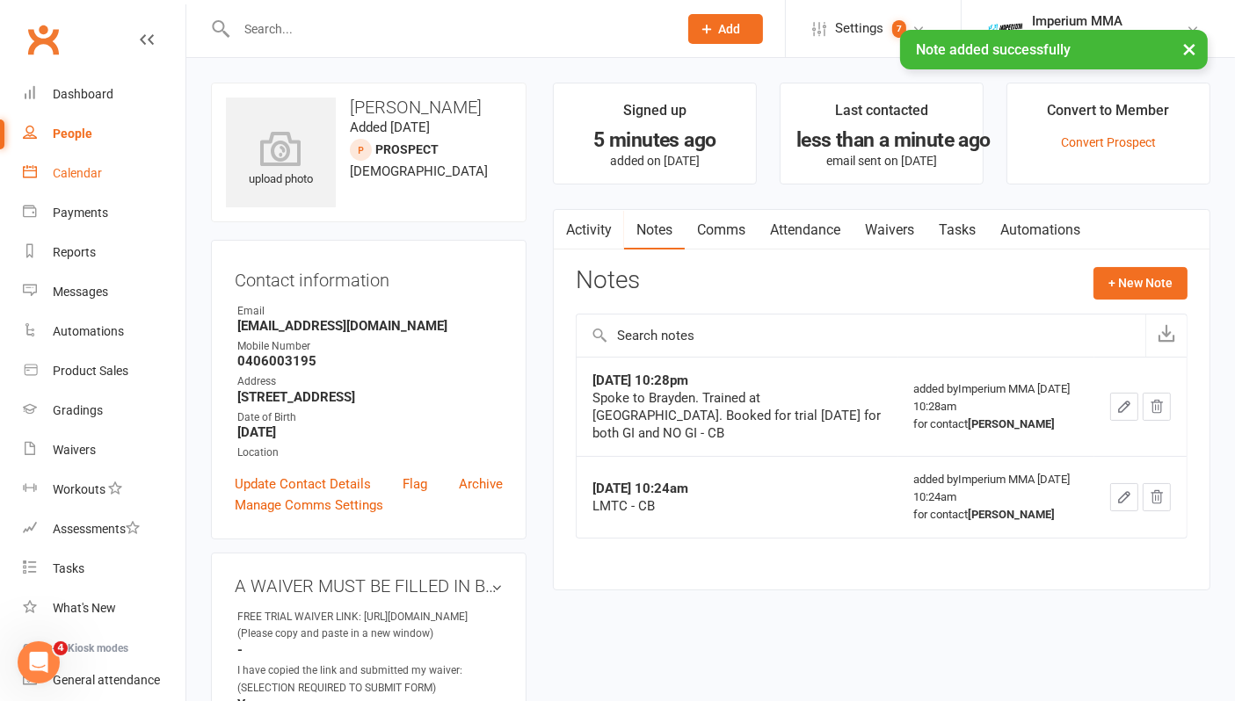
click at [85, 167] on div "Calendar" at bounding box center [77, 173] width 49 height 14
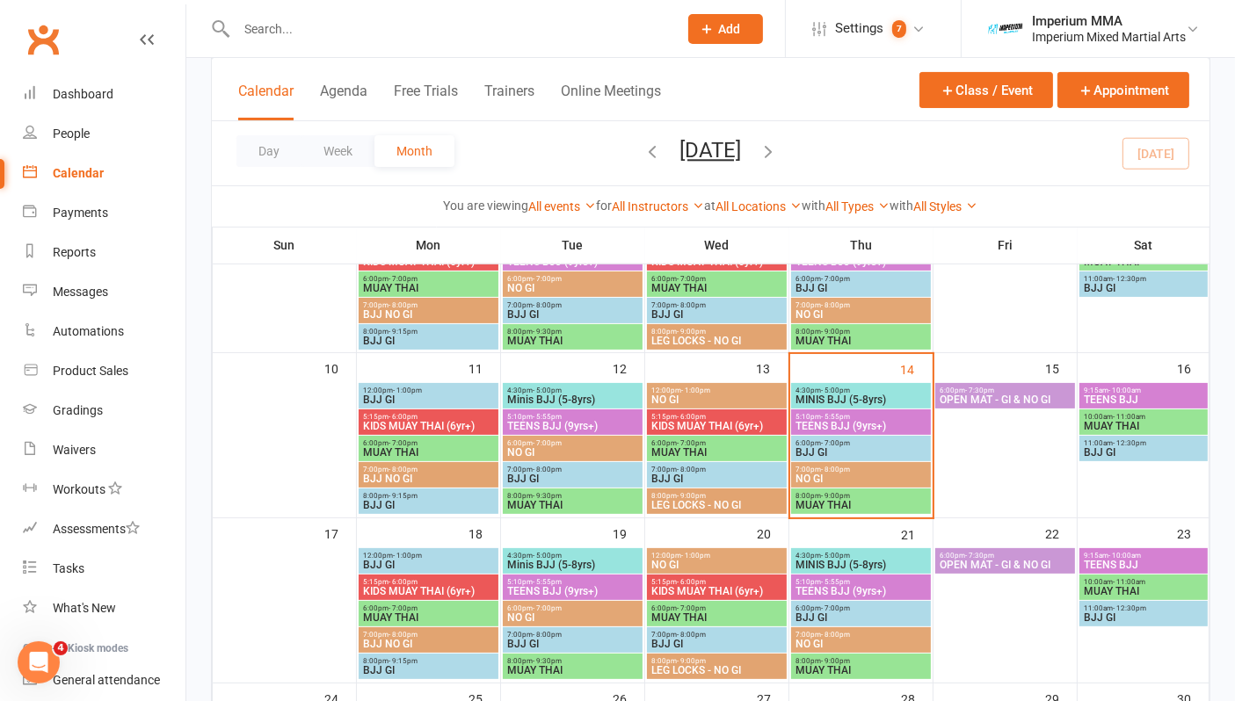
scroll to position [488, 0]
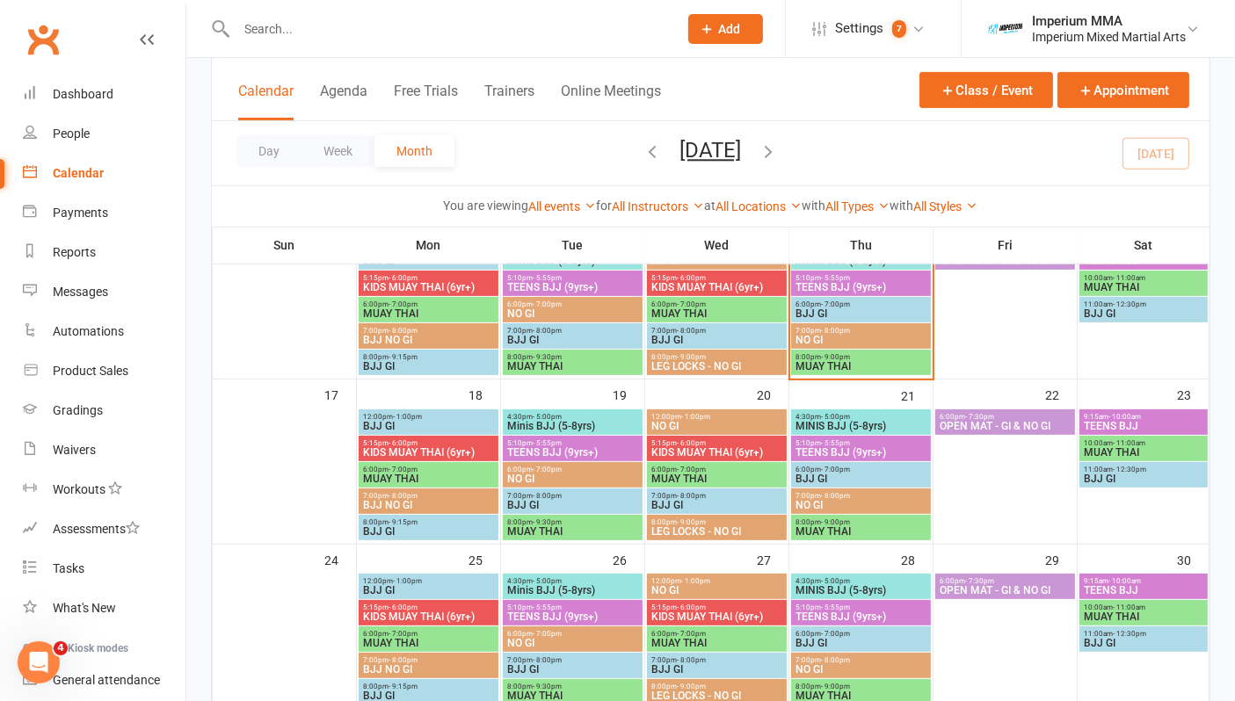
click at [401, 500] on span "BJJ NO GI" at bounding box center [428, 505] width 133 height 11
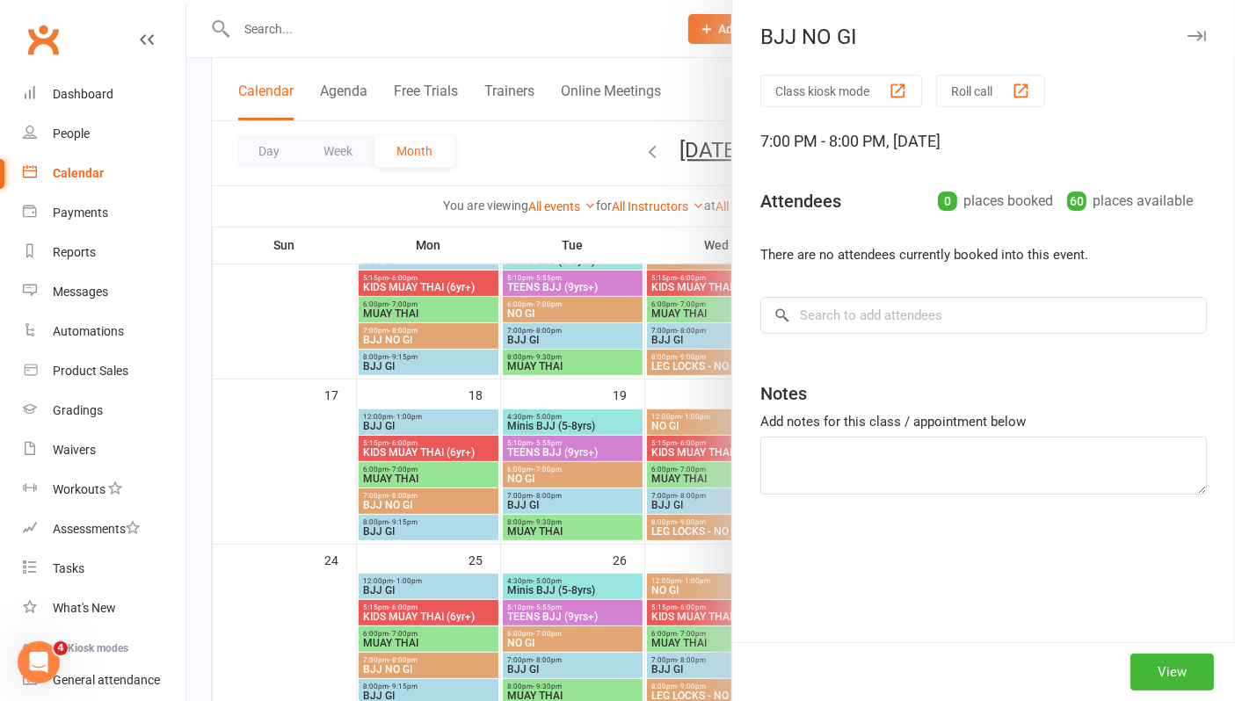
click at [901, 294] on div "Class kiosk mode Roll call 7:00 PM - 8:00 PM, Monday, August, 18, 2025 Attendee…" at bounding box center [983, 359] width 503 height 568
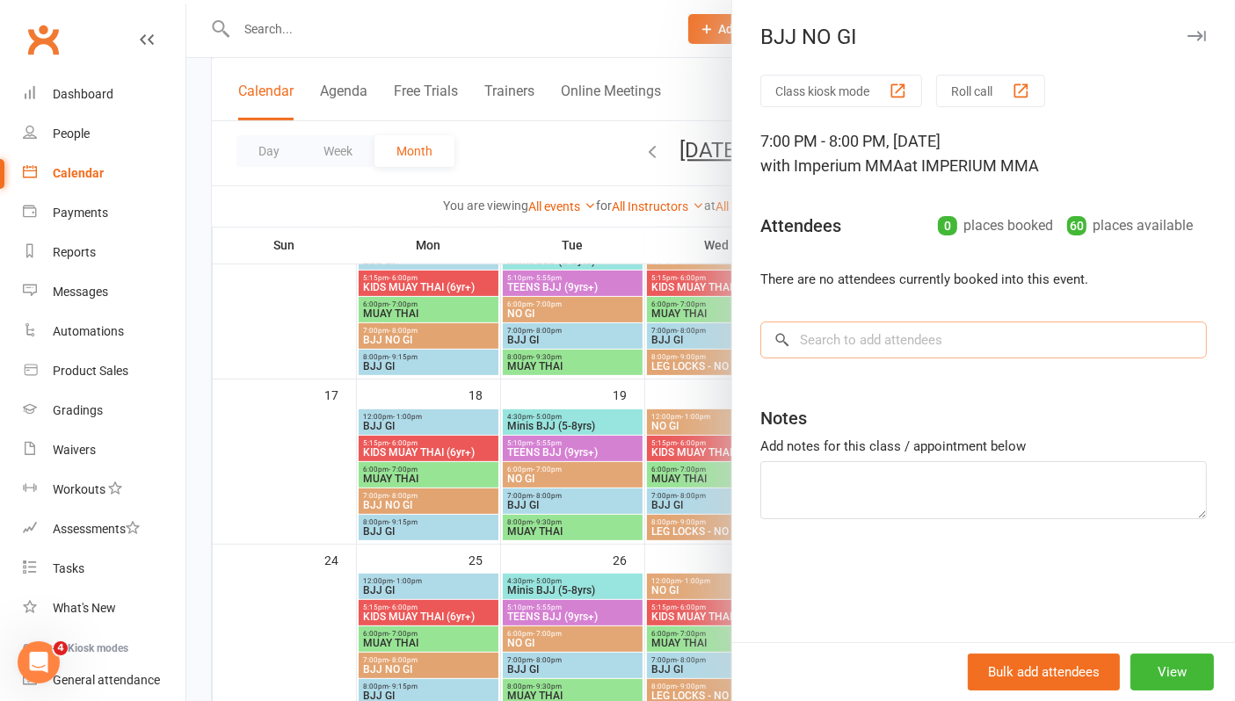
click at [902, 346] on input "search" at bounding box center [983, 340] width 446 height 37
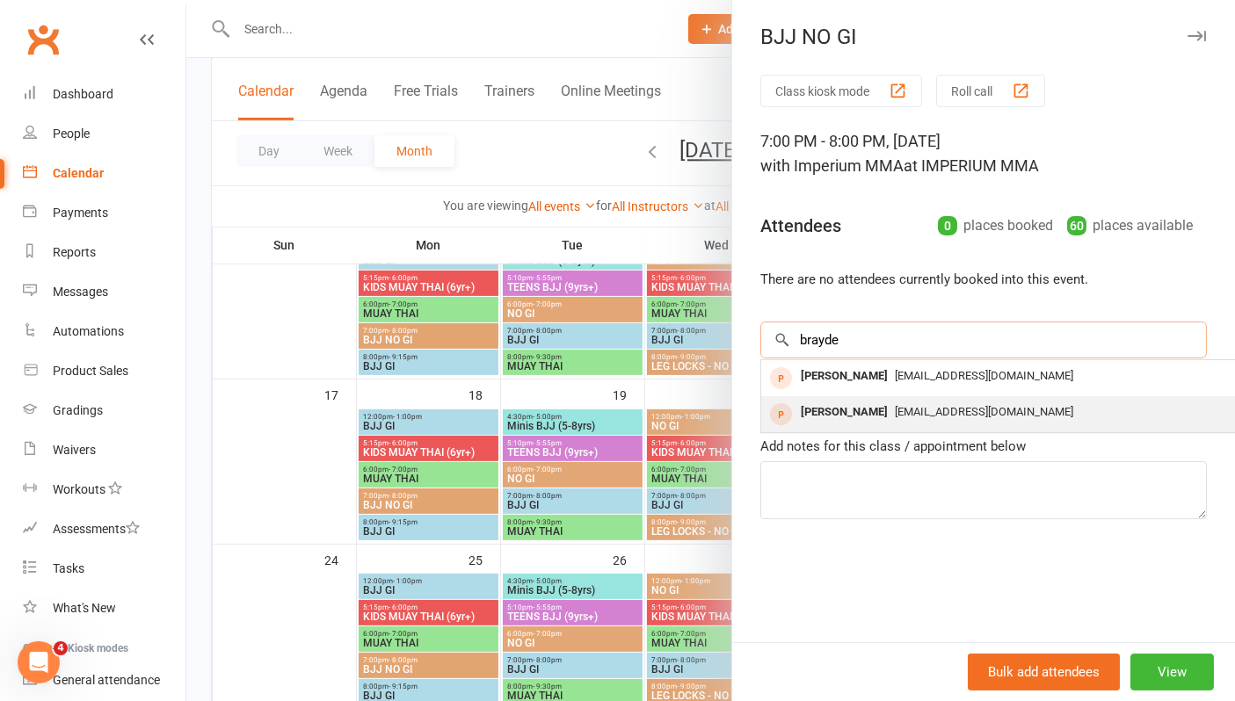
type input "brayde"
click at [896, 419] on div "[EMAIL_ADDRESS][DOMAIN_NAME]" at bounding box center [1024, 412] width 512 height 25
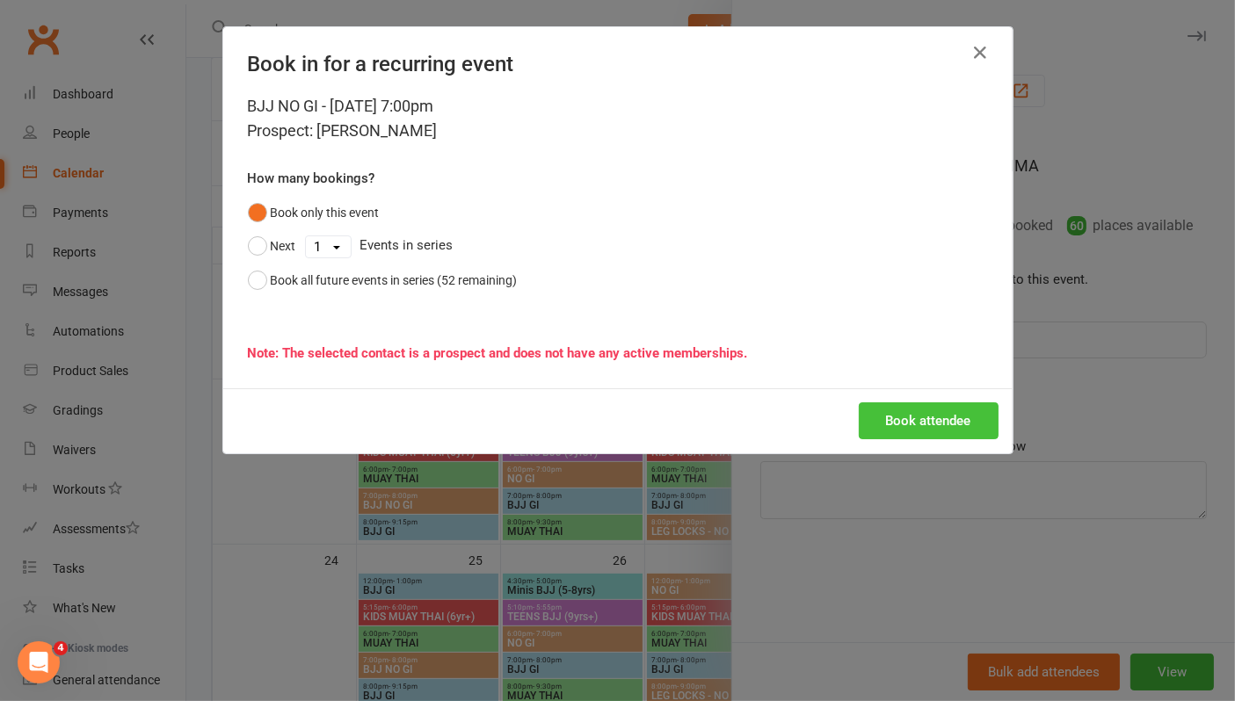
click at [918, 420] on button "Book attendee" at bounding box center [929, 421] width 140 height 37
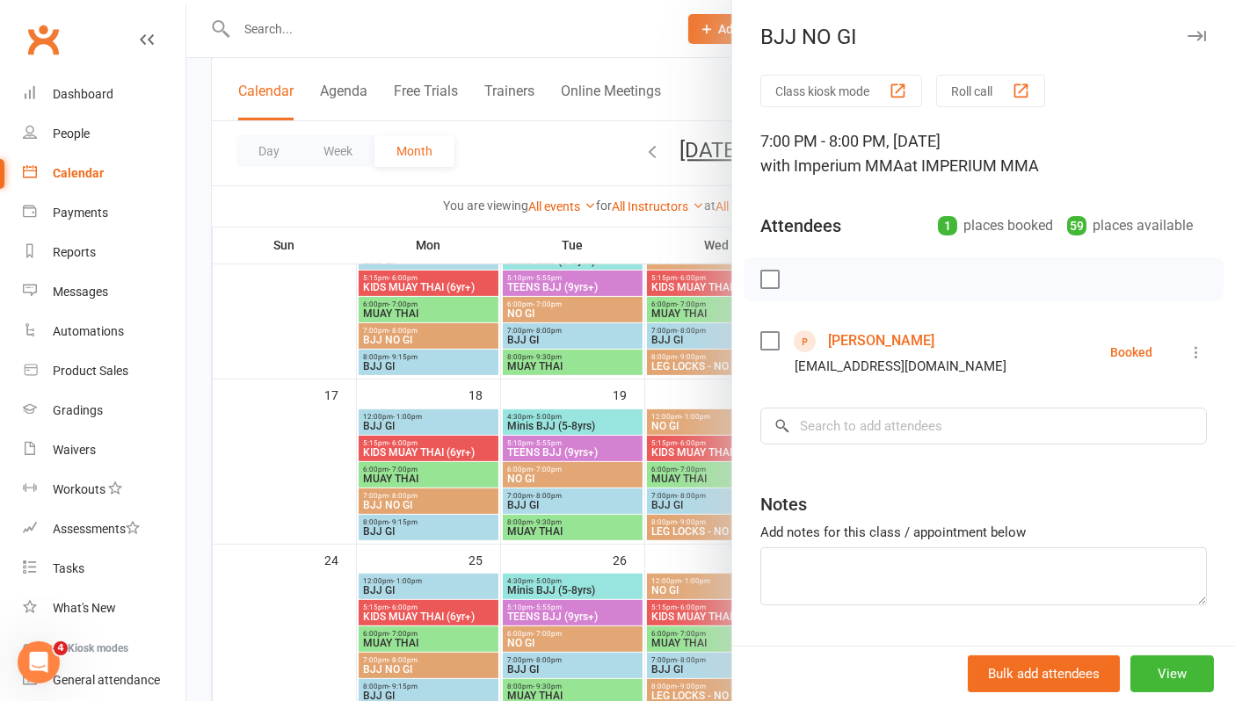
click at [1186, 27] on button "button" at bounding box center [1196, 35] width 21 height 21
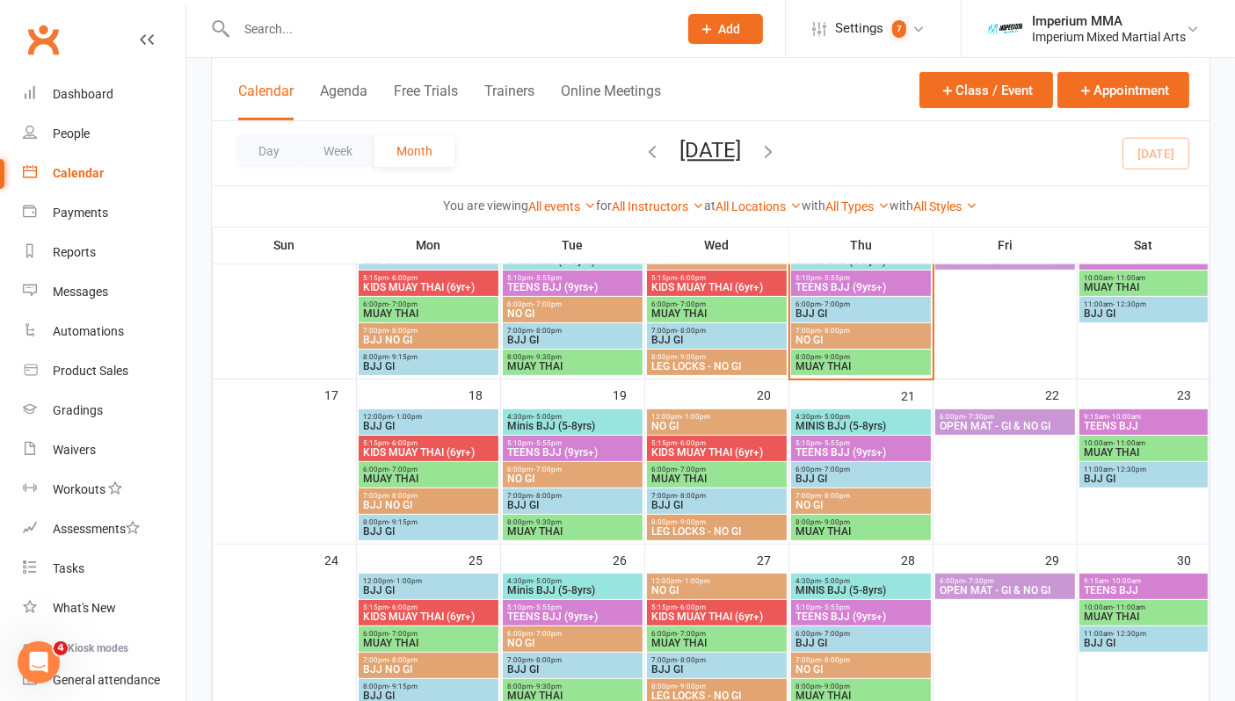
click at [396, 522] on span "- 9:15pm" at bounding box center [402, 523] width 29 height 8
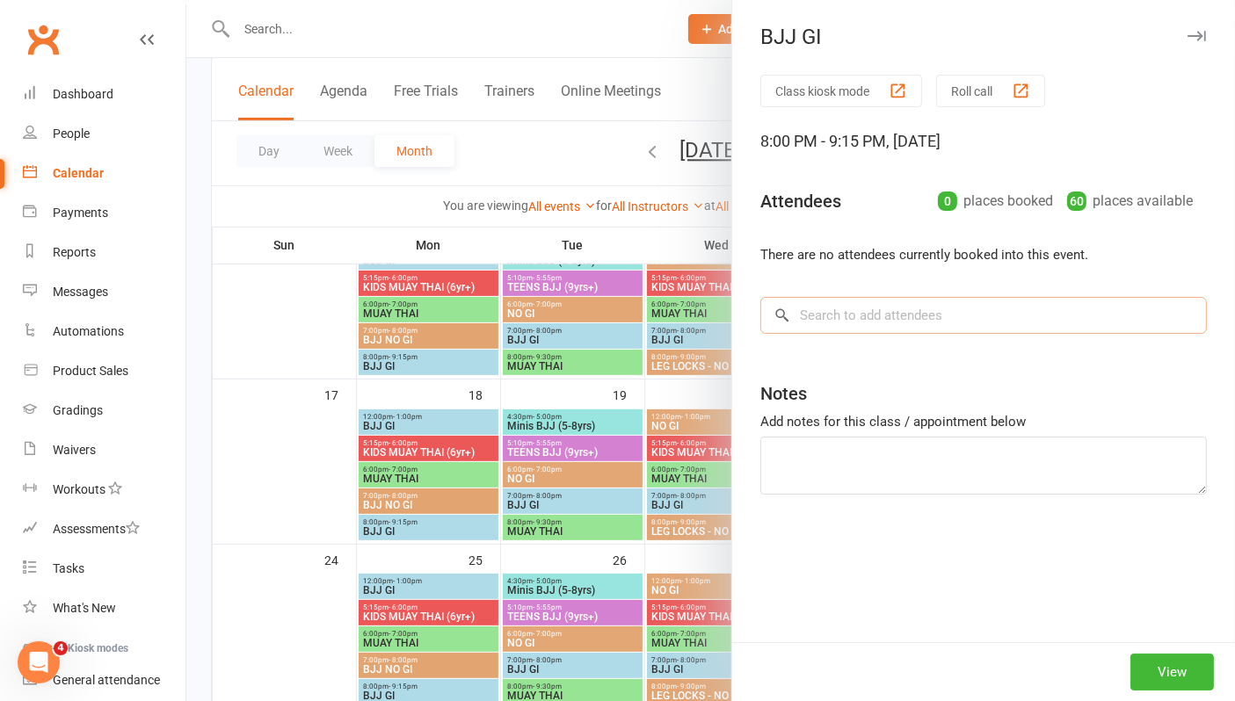
click at [873, 316] on input "search" at bounding box center [983, 315] width 446 height 37
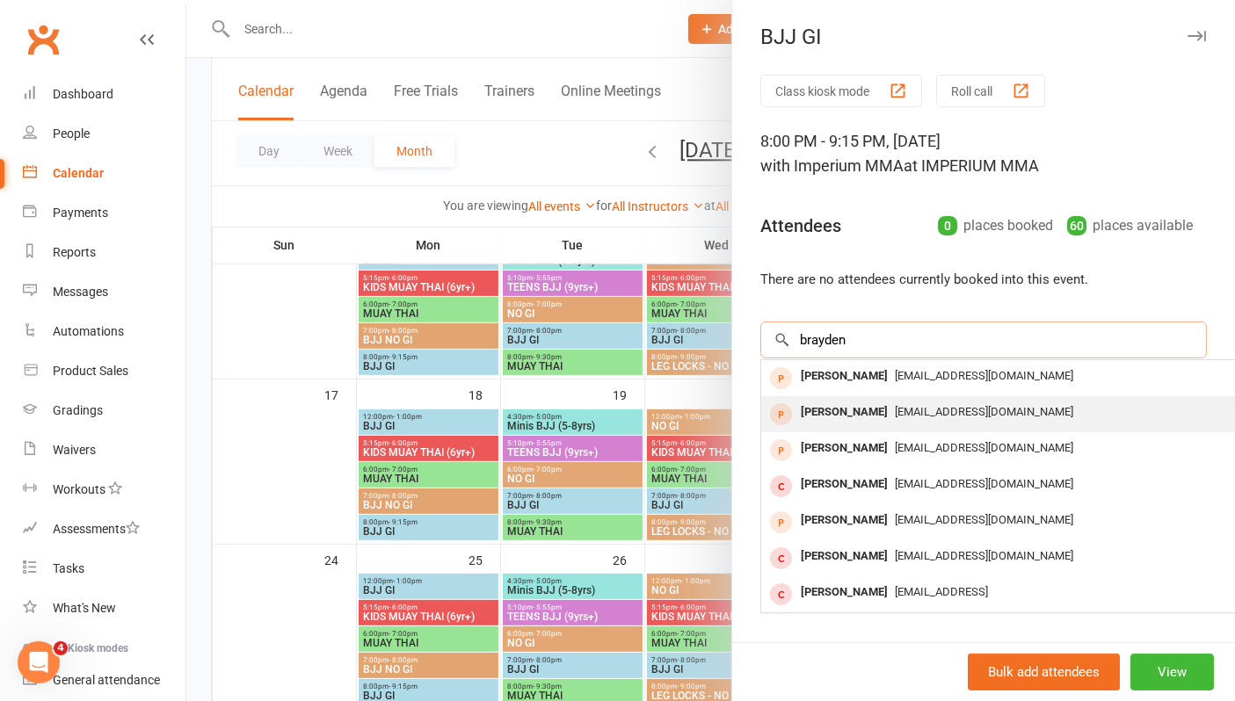
type input "brayden"
click at [856, 414] on div "Brayden Laughlin" at bounding box center [844, 412] width 101 height 25
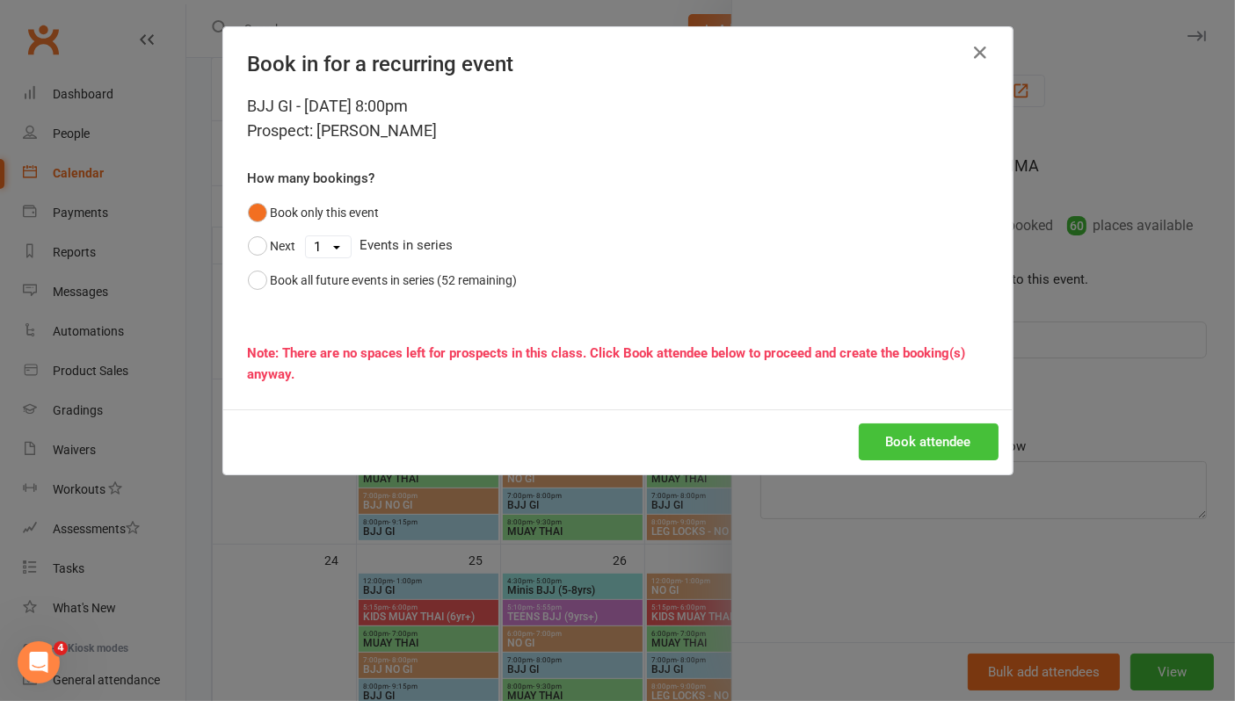
click at [904, 444] on button "Book attendee" at bounding box center [929, 442] width 140 height 37
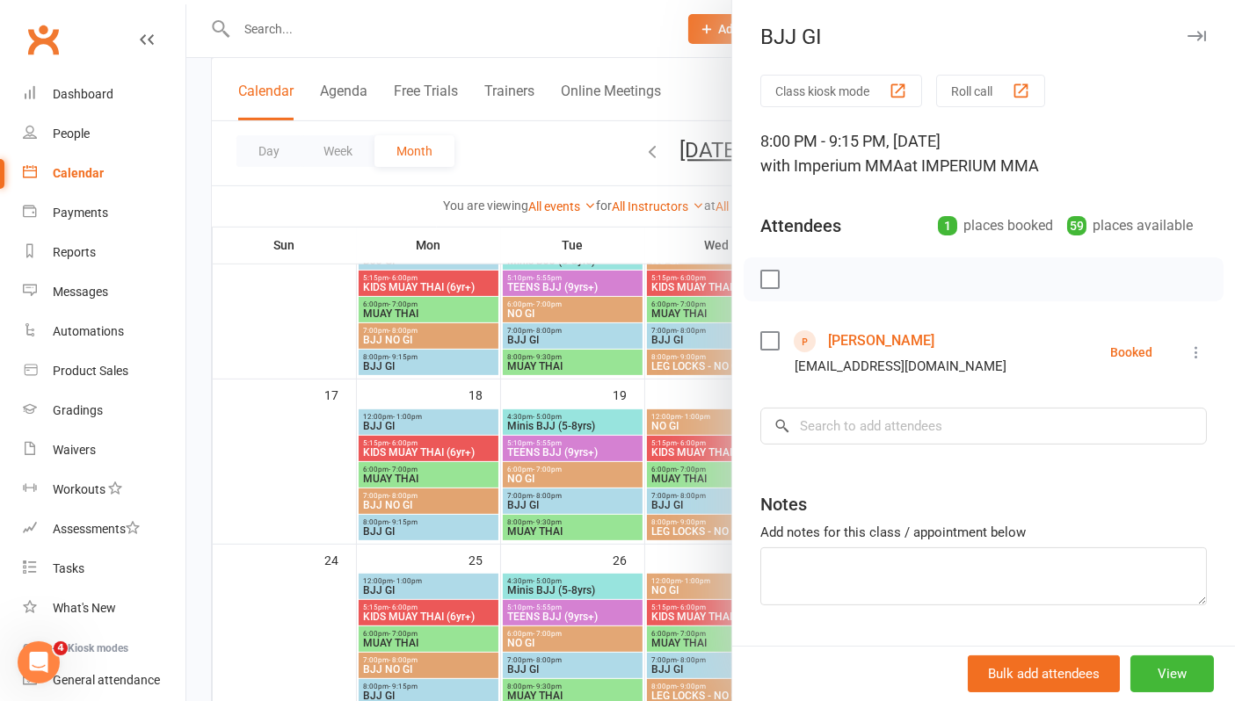
click at [1178, 33] on div "BJJ GI" at bounding box center [983, 37] width 503 height 25
click at [1155, 32] on div "BJJ GI" at bounding box center [983, 37] width 503 height 25
drag, startPoint x: 1171, startPoint y: 33, endPoint x: 1158, endPoint y: 33, distance: 13.2
click at [1187, 33] on icon "button" at bounding box center [1196, 36] width 18 height 11
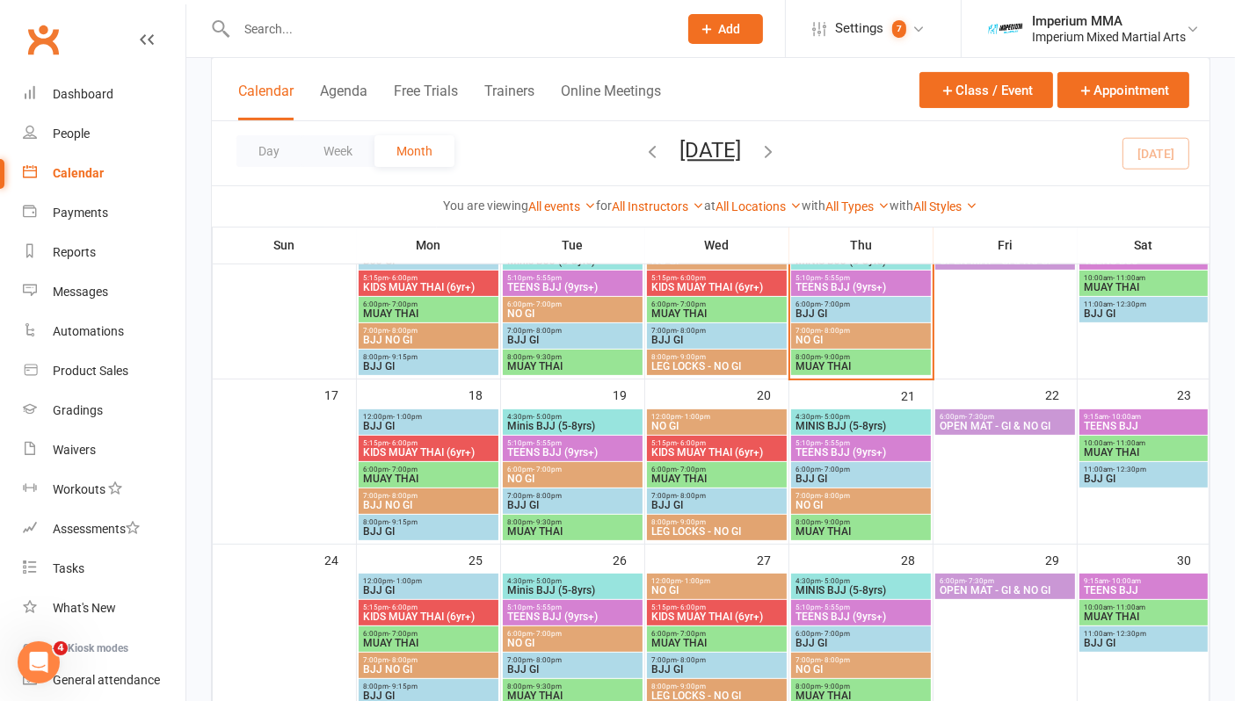
click at [403, 502] on span "BJJ NO GI" at bounding box center [428, 505] width 133 height 11
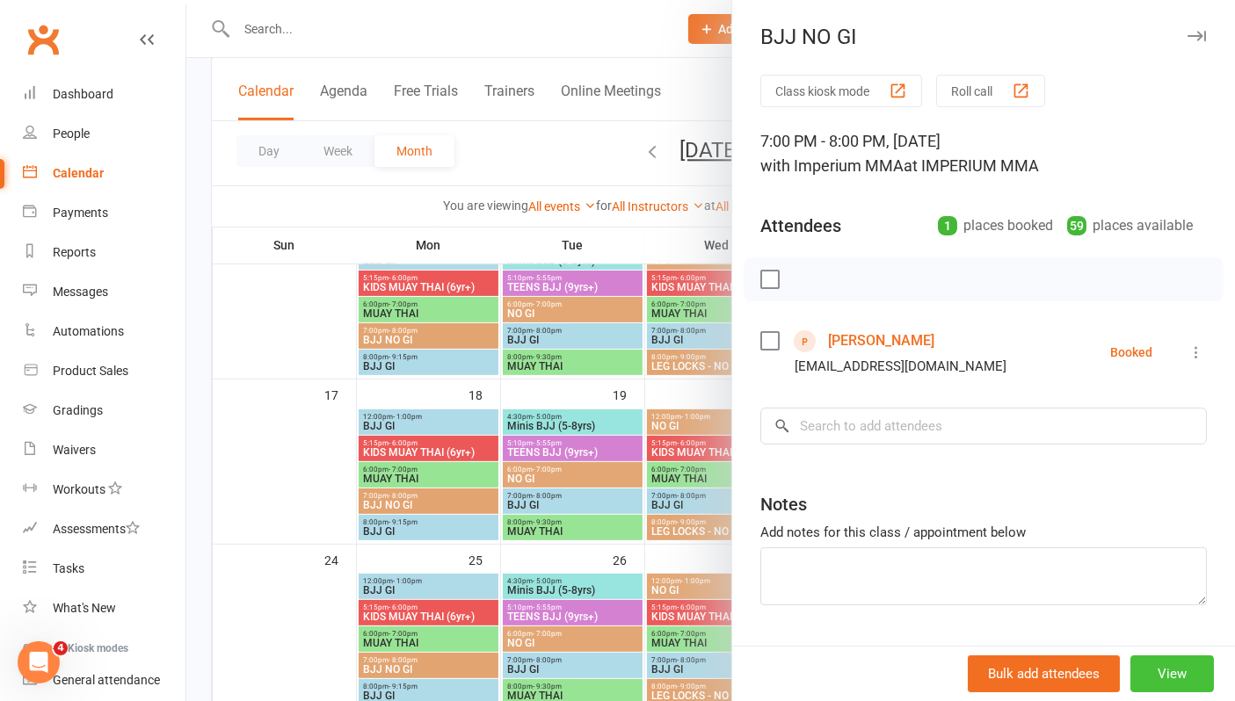
click at [1145, 678] on button "View" at bounding box center [1171, 674] width 83 height 37
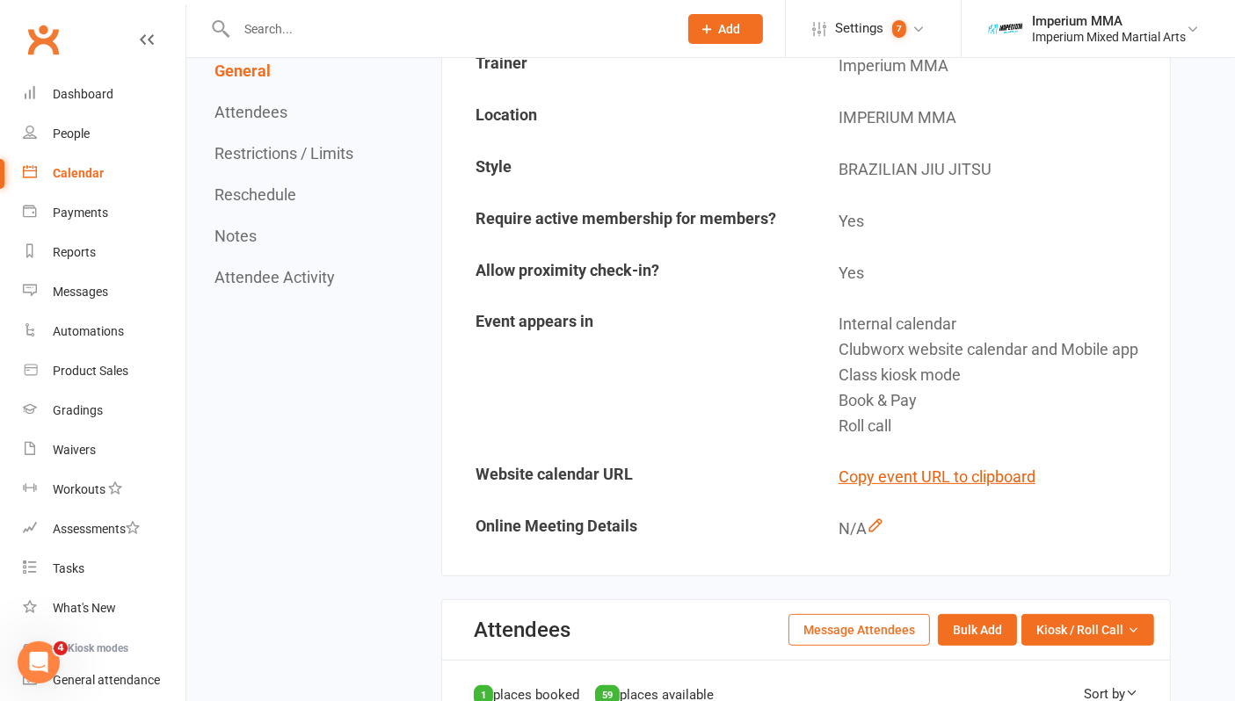
scroll to position [488, 0]
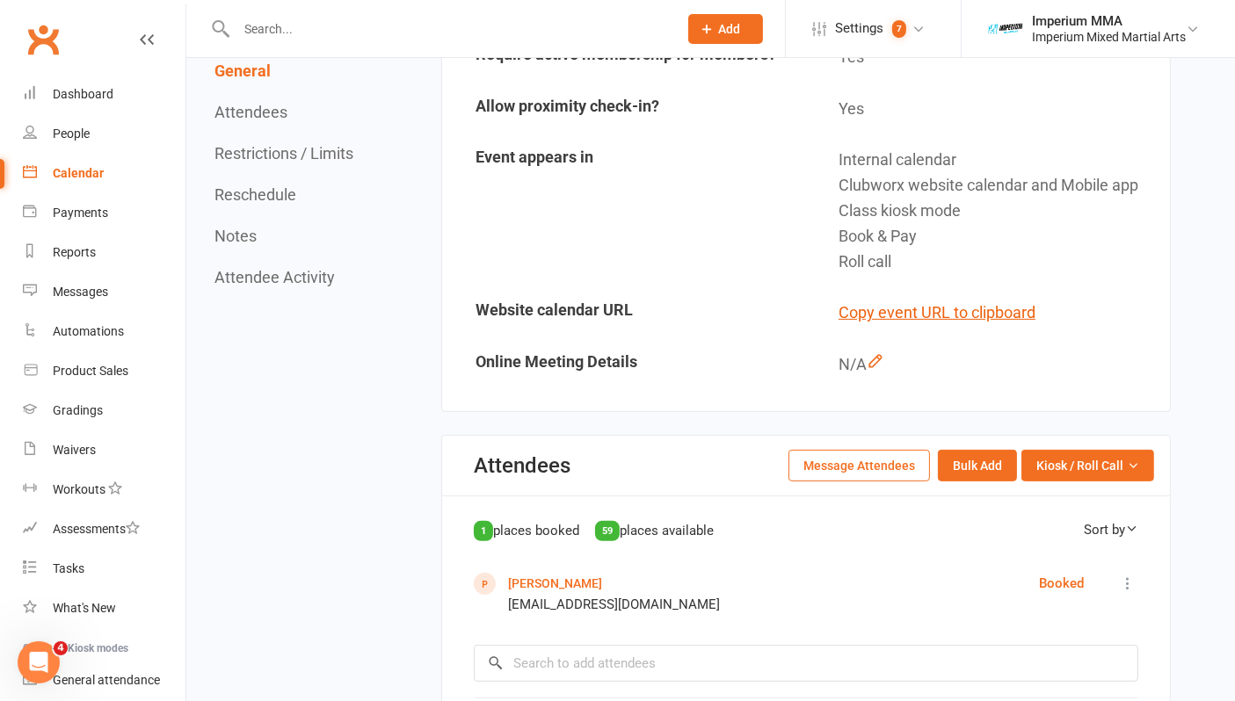
click at [860, 454] on button "Message Attendees" at bounding box center [859, 466] width 142 height 32
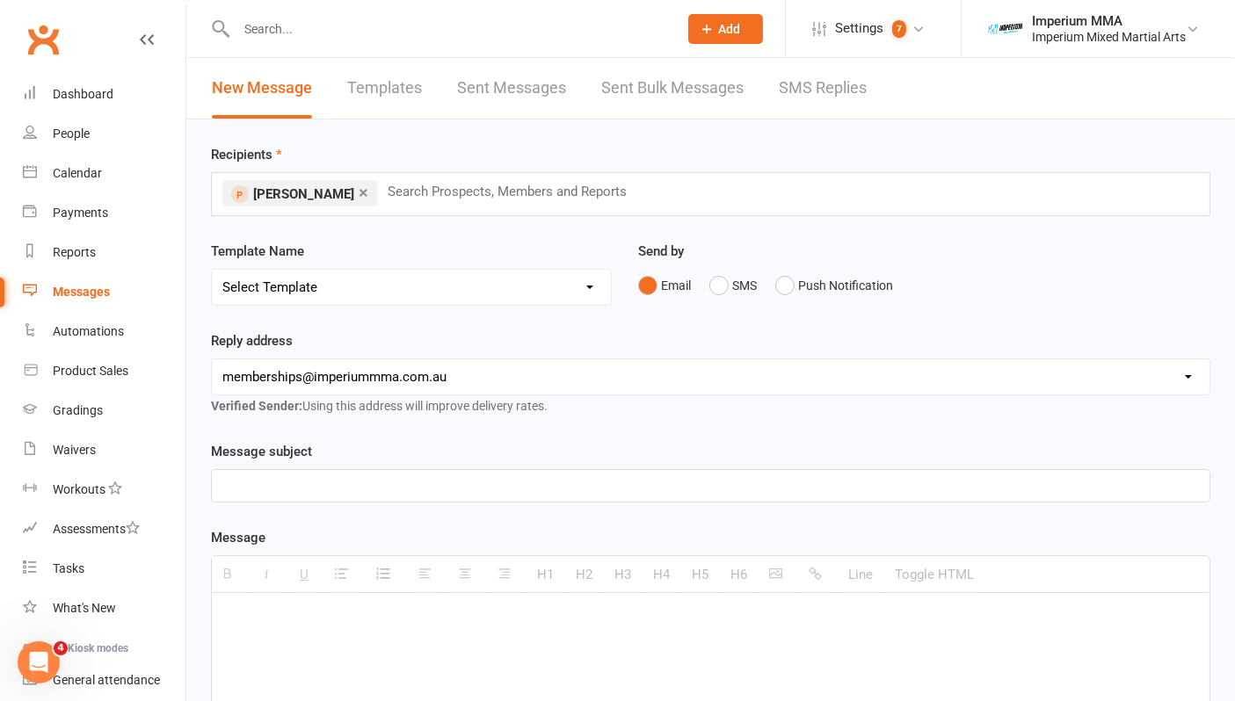
click at [306, 288] on select "Select Template [SMS] WE MISS YOU [Email] 10 CLASS PASS EXPIRY [Email] Confirma…" at bounding box center [411, 287] width 399 height 35
select select "13"
click at [212, 270] on select "Select Template [SMS] WE MISS YOU [Email] 10 CLASS PASS EXPIRY [Email] Confirma…" at bounding box center [411, 287] width 399 height 35
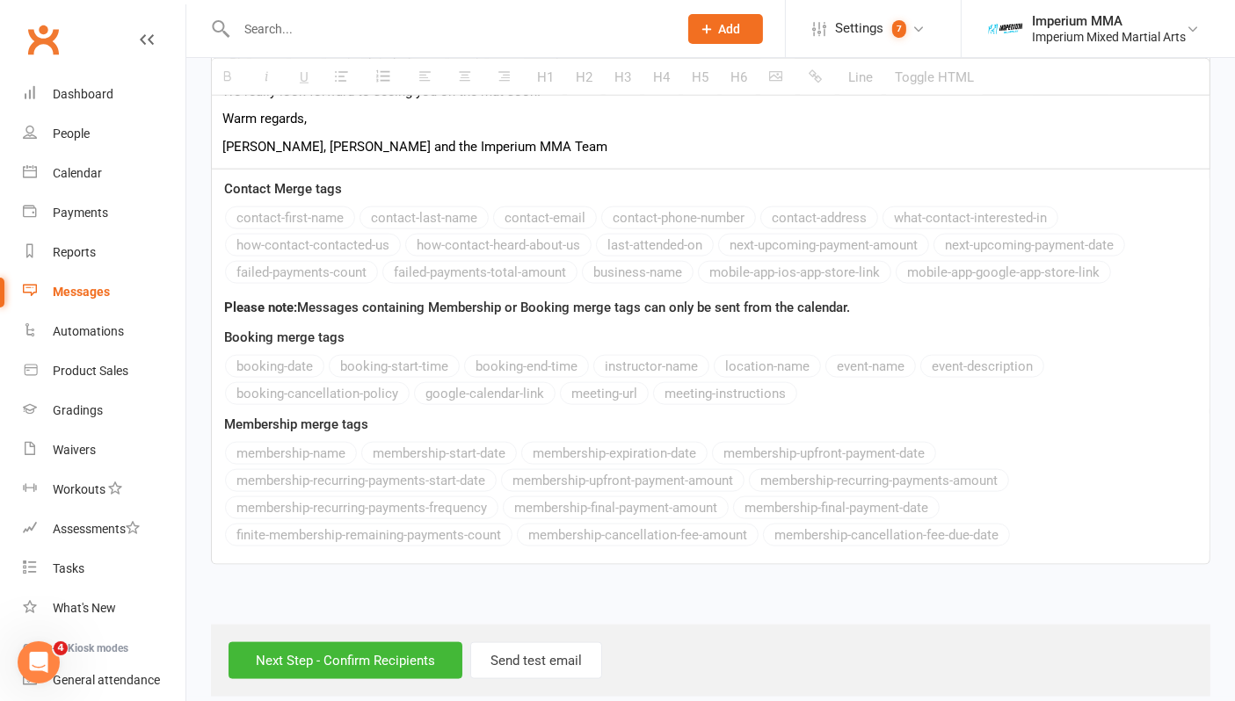
scroll to position [2086, 0]
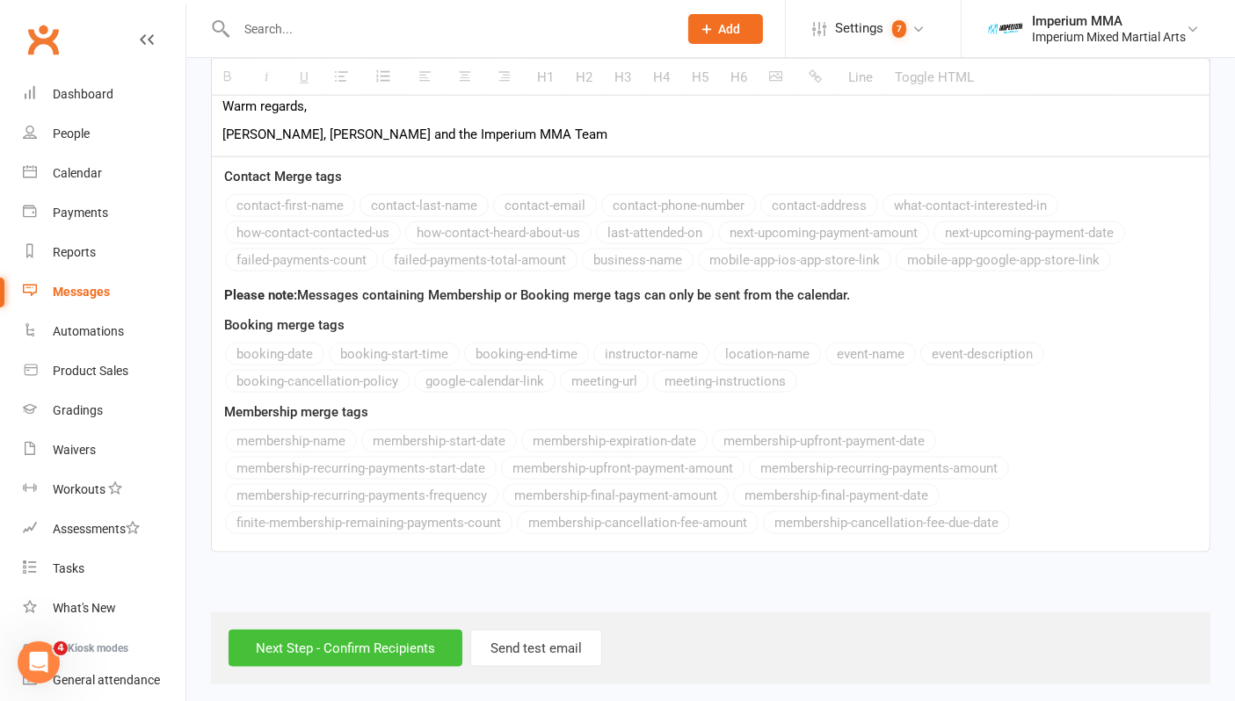
click at [359, 650] on input "Next Step - Confirm Recipients" at bounding box center [346, 648] width 234 height 37
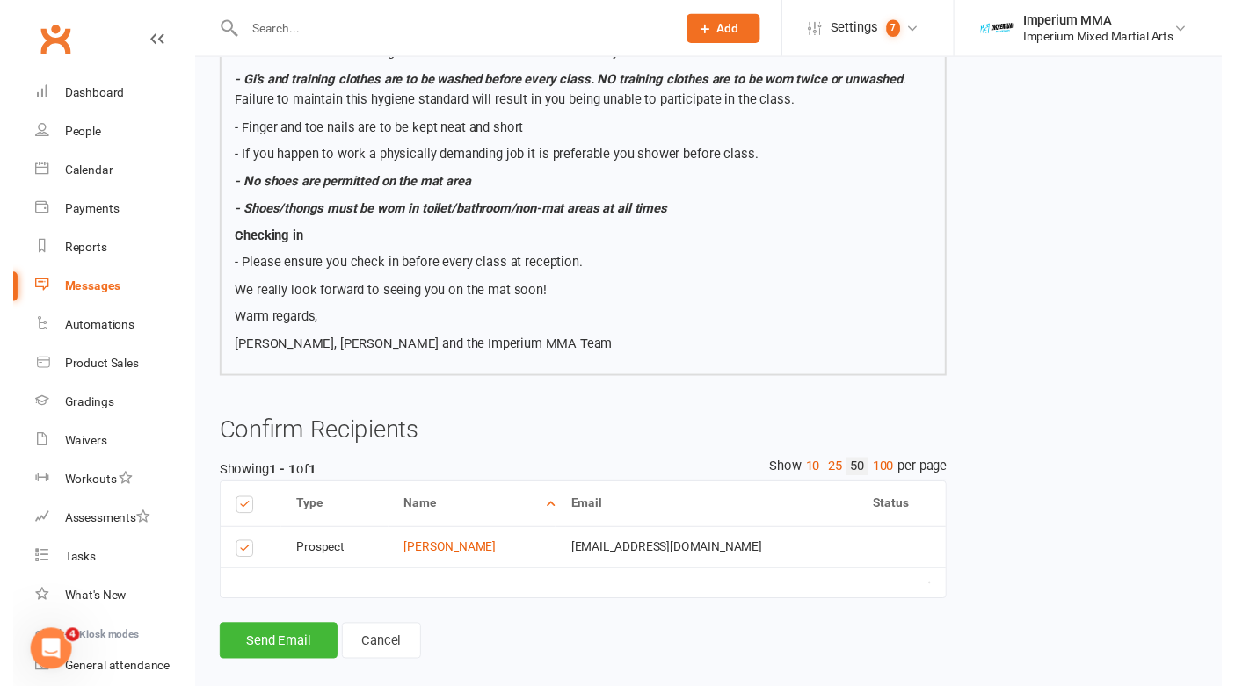
scroll to position [1697, 0]
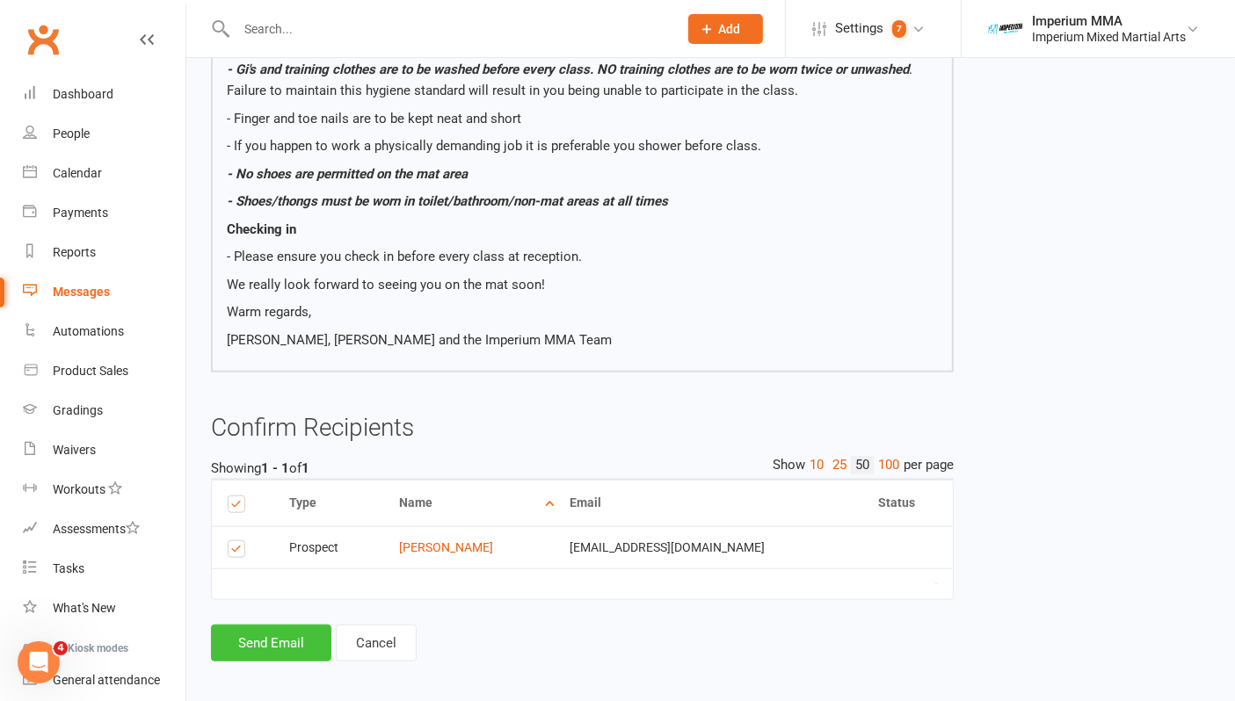
click at [271, 642] on button "Send Email" at bounding box center [271, 643] width 120 height 37
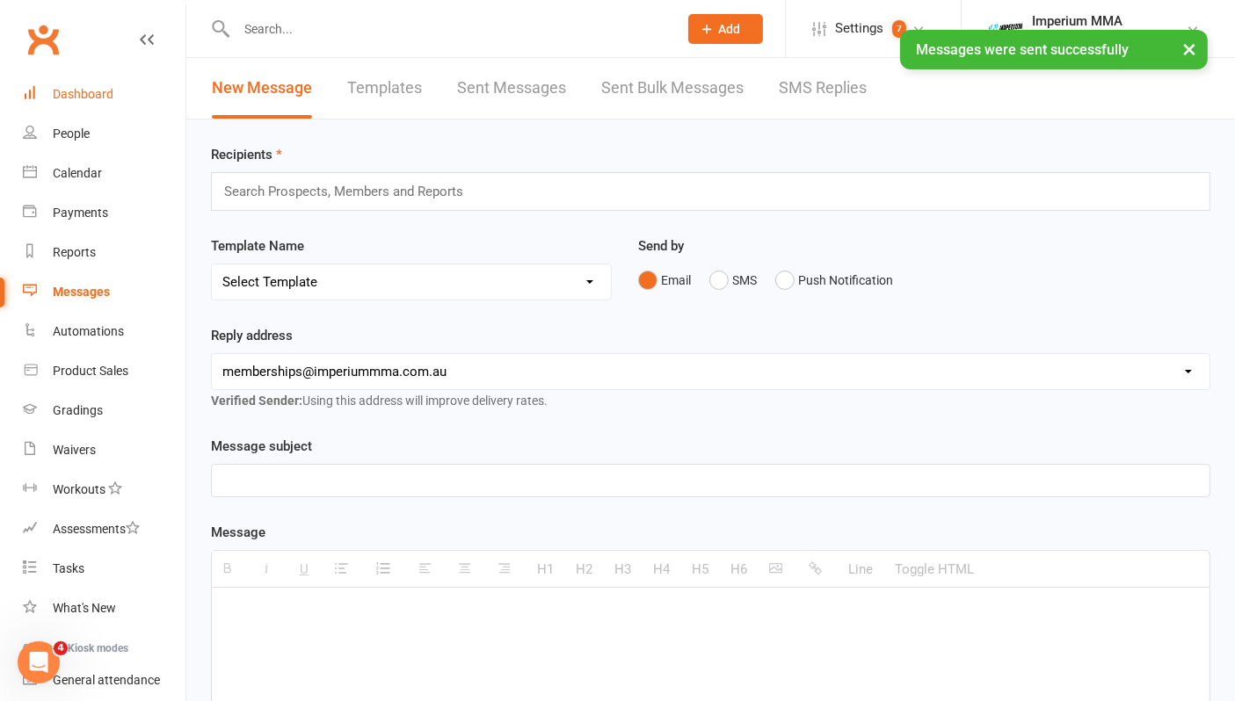
click at [58, 85] on link "Dashboard" at bounding box center [104, 95] width 163 height 40
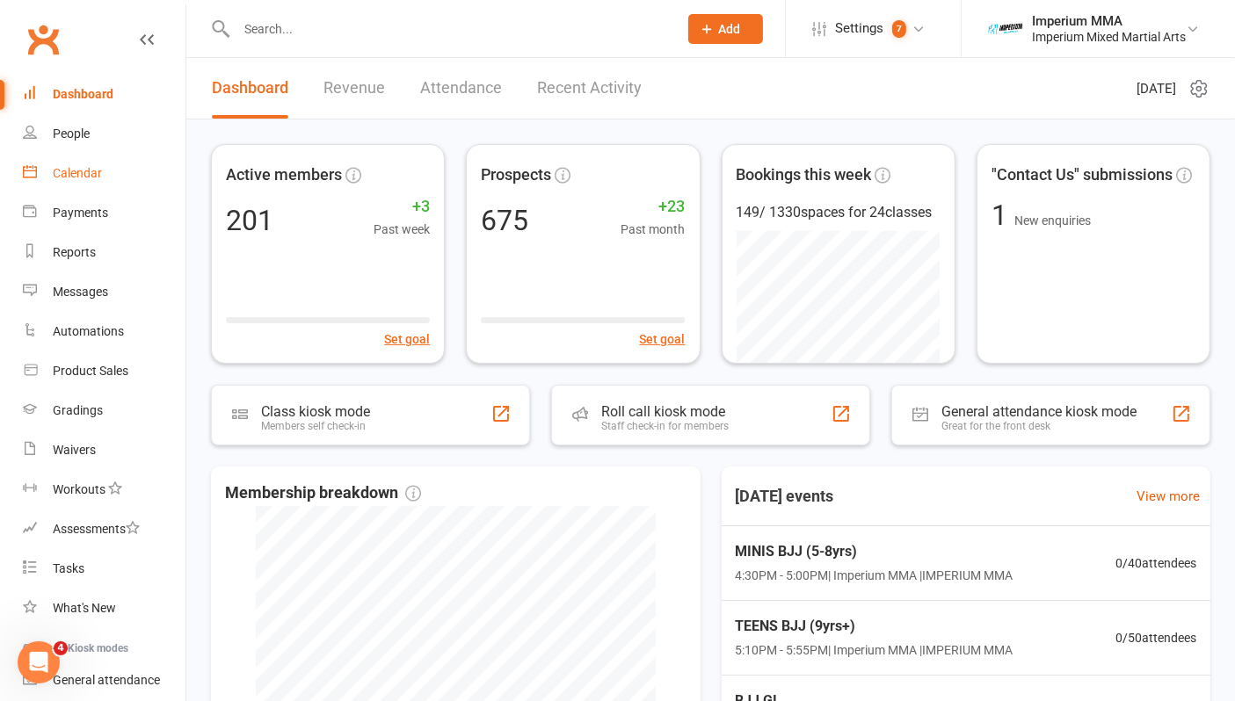
click at [71, 171] on div "Calendar" at bounding box center [77, 173] width 49 height 14
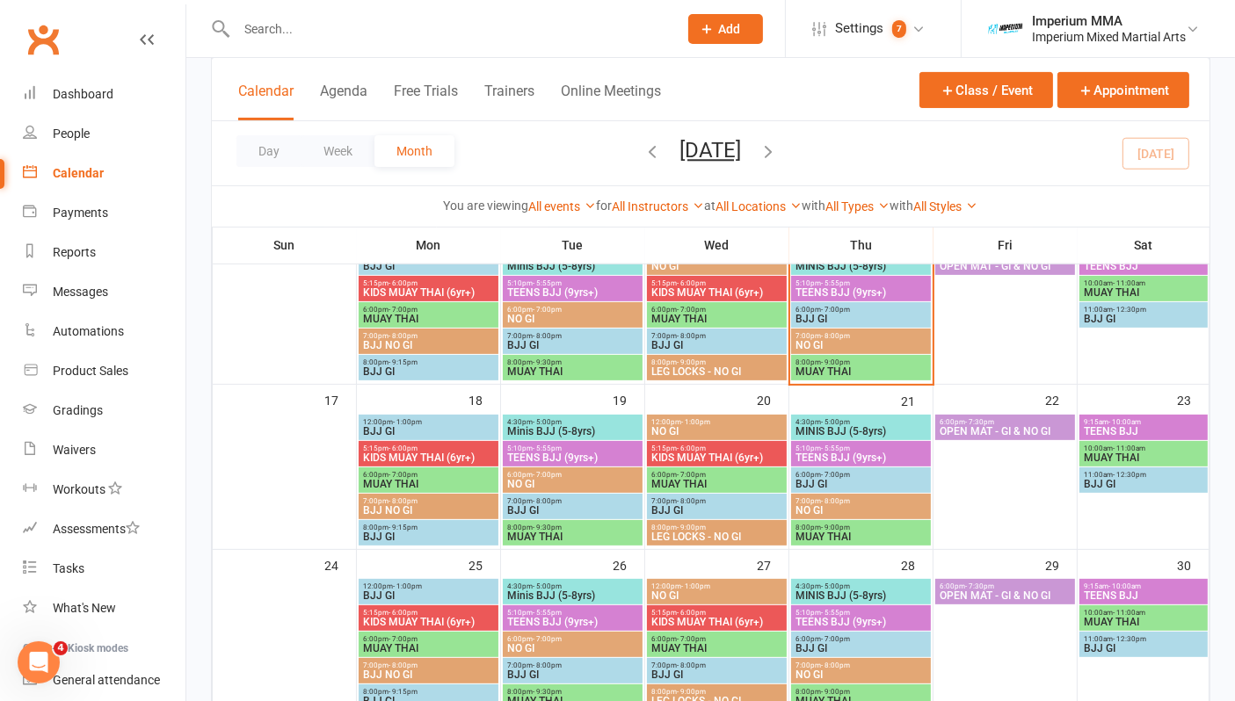
scroll to position [488, 0]
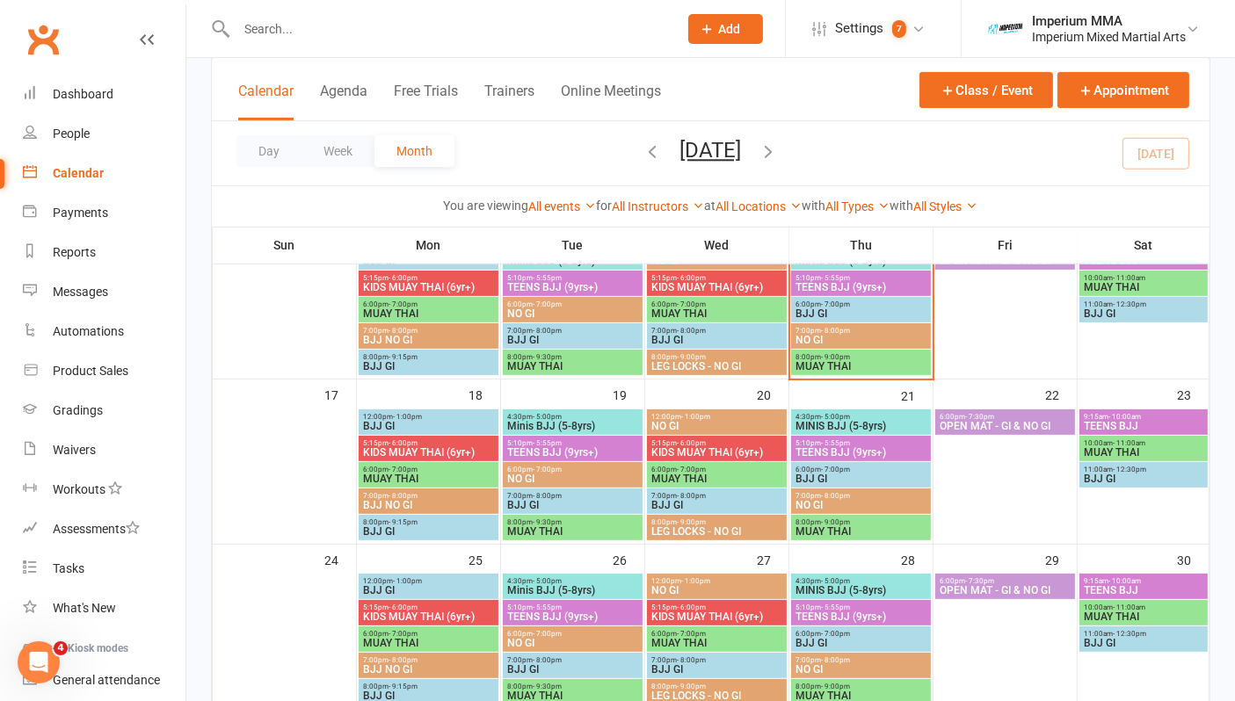
click at [396, 492] on span "- 8:00pm" at bounding box center [402, 496] width 29 height 8
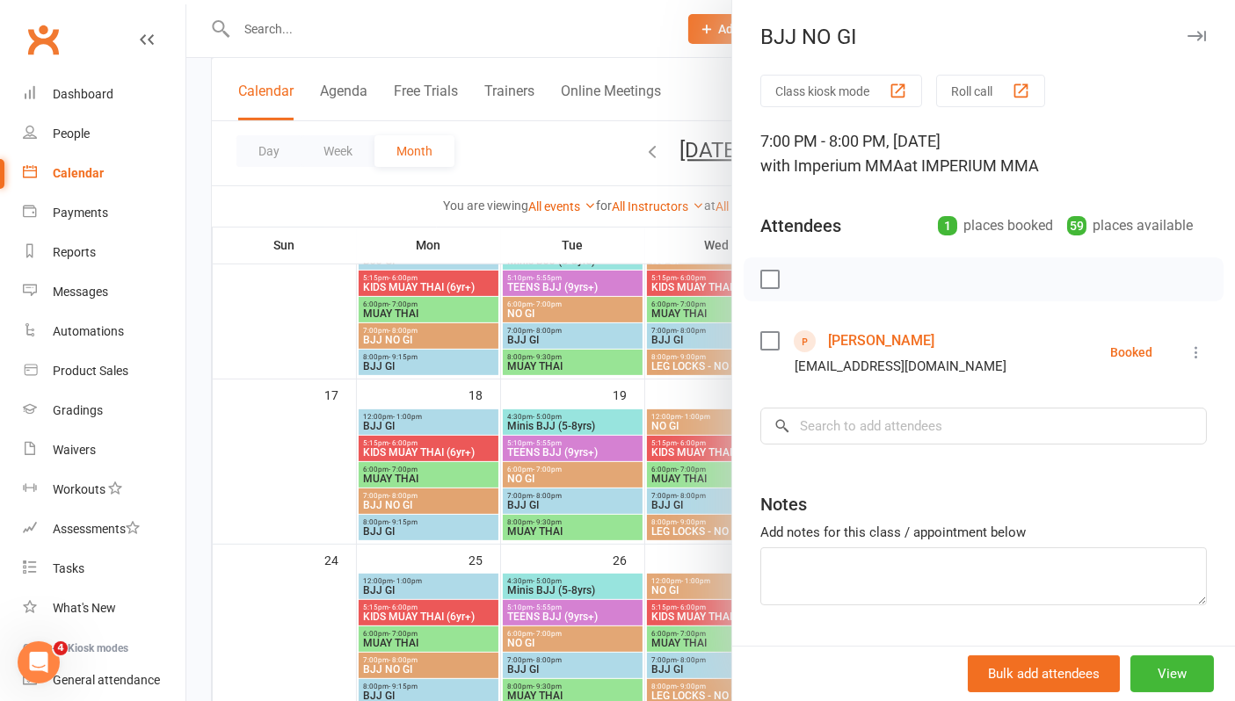
click at [1187, 33] on icon "button" at bounding box center [1196, 36] width 18 height 11
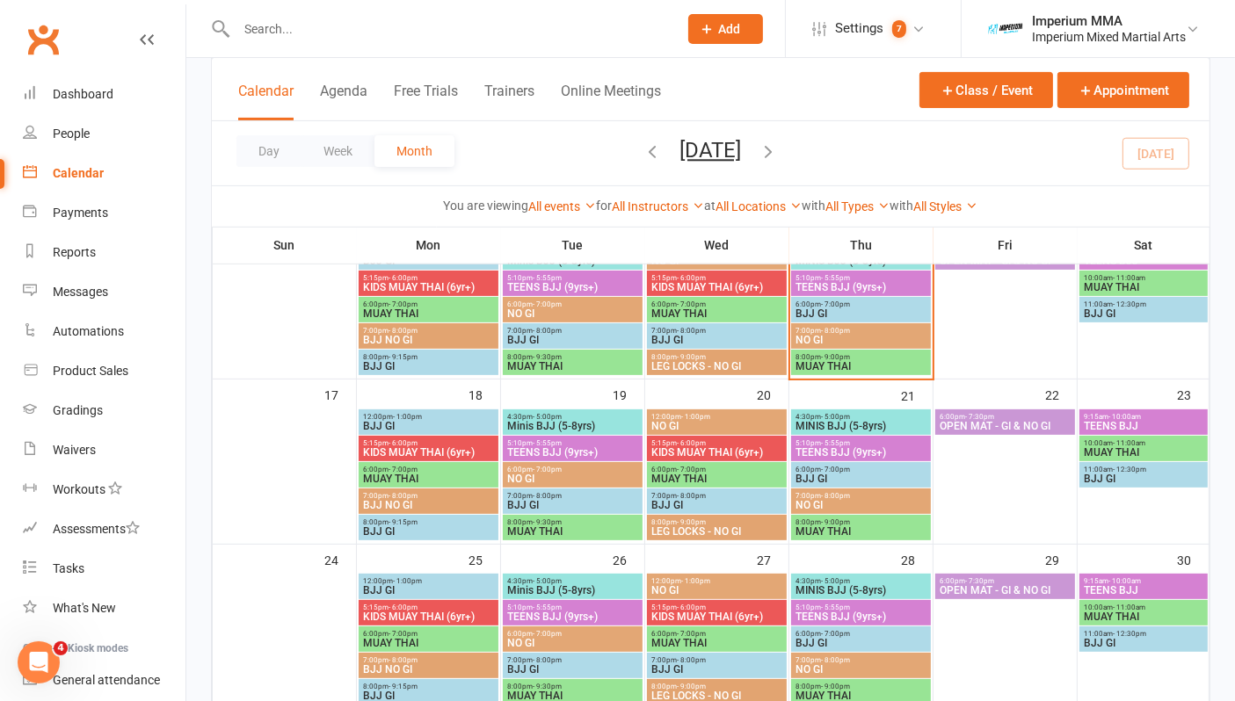
drag, startPoint x: 322, startPoint y: 33, endPoint x: 321, endPoint y: 22, distance: 10.6
click at [321, 27] on input "text" at bounding box center [448, 29] width 434 height 25
type input "f"
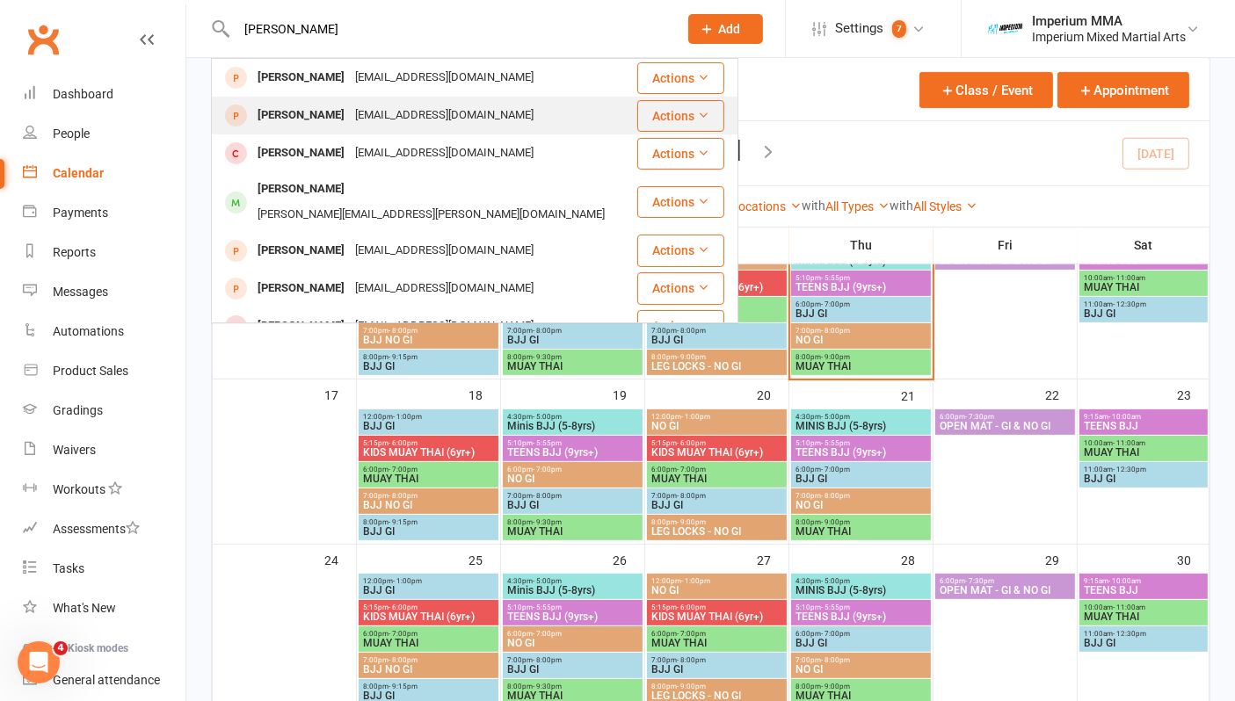
type input "brayden lau"
click at [292, 115] on div "Brayden Laughlin" at bounding box center [301, 115] width 98 height 25
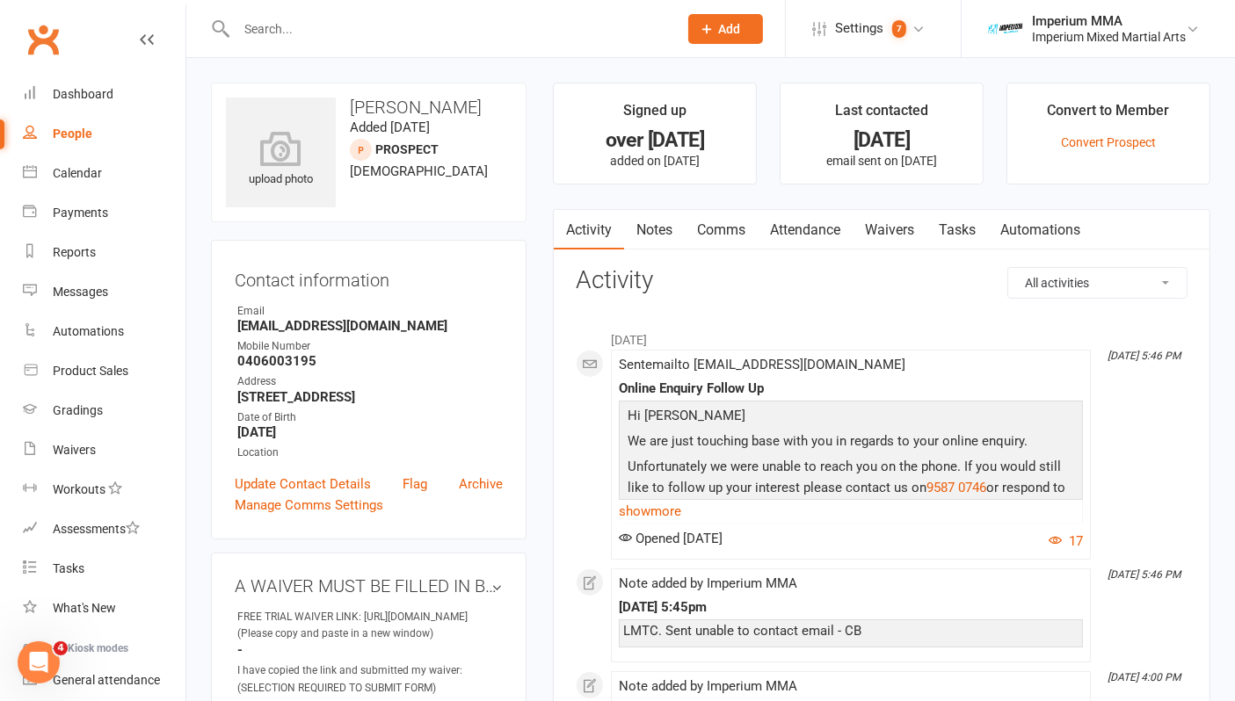
click at [813, 223] on link "Attendance" at bounding box center [805, 230] width 95 height 40
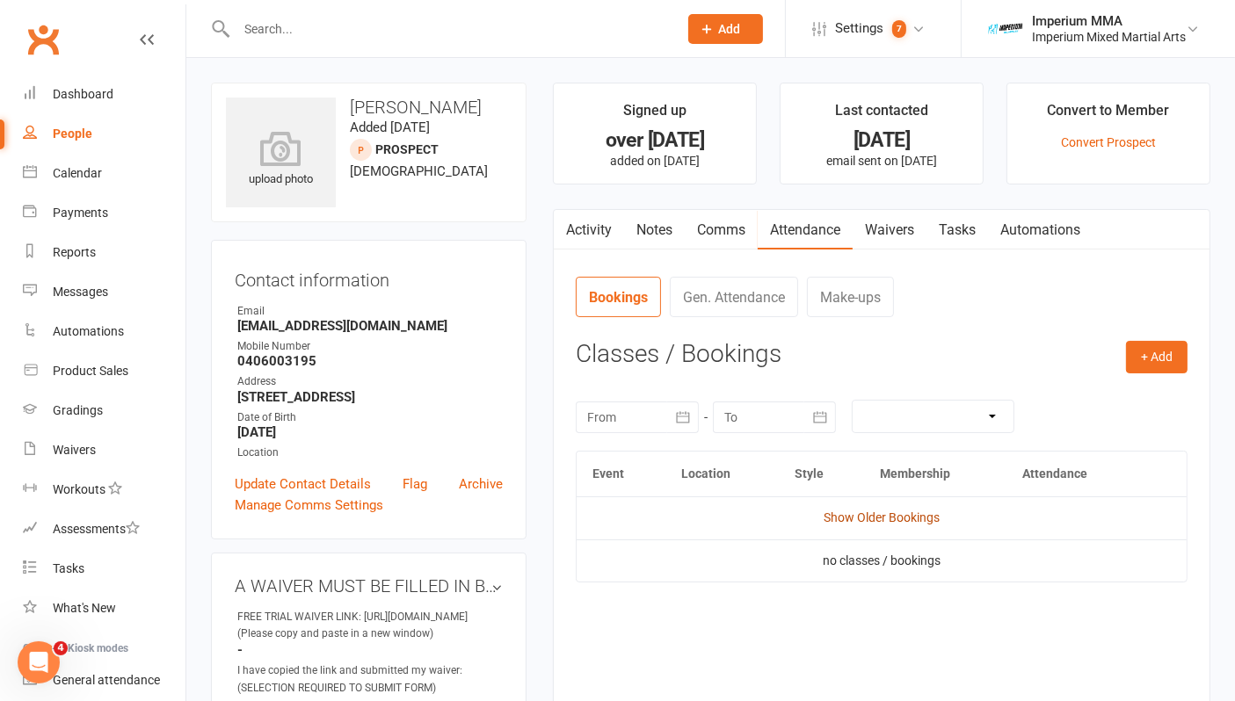
click at [874, 514] on link "Show Older Bookings" at bounding box center [882, 518] width 116 height 14
drag, startPoint x: 472, startPoint y: 477, endPoint x: 710, endPoint y: 90, distance: 454.9
click at [475, 479] on link "Archive" at bounding box center [481, 484] width 44 height 21
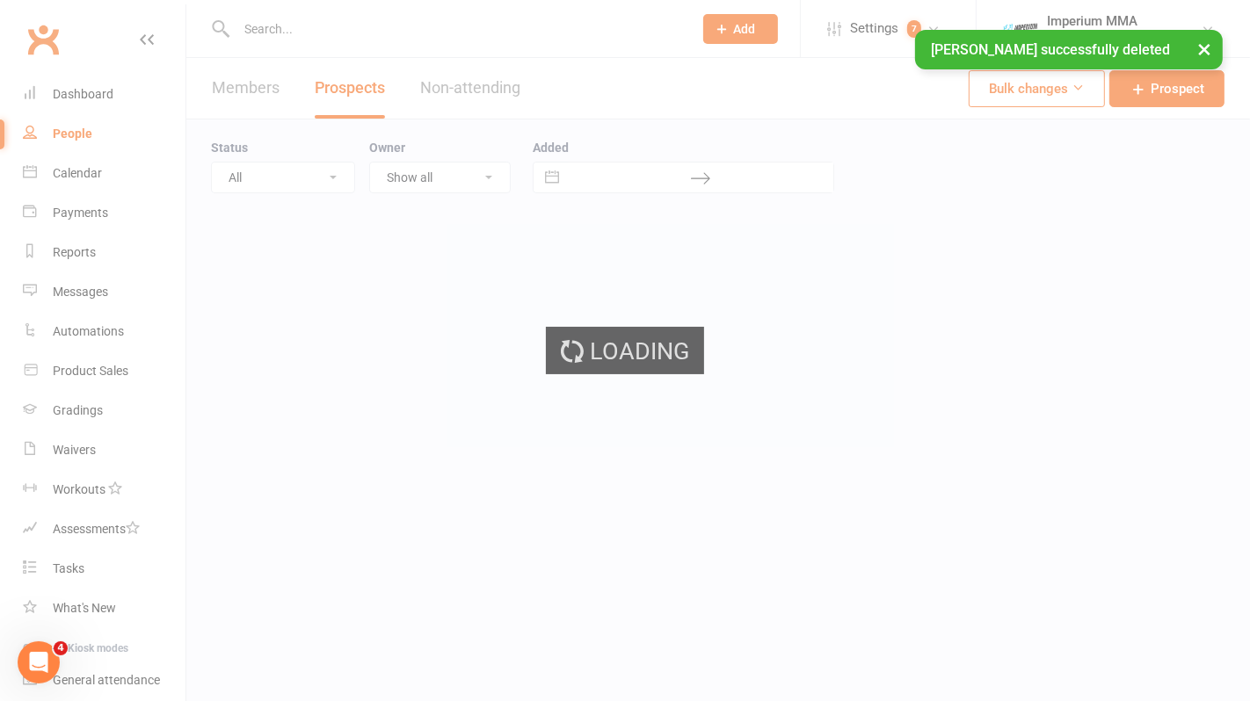
select select "100"
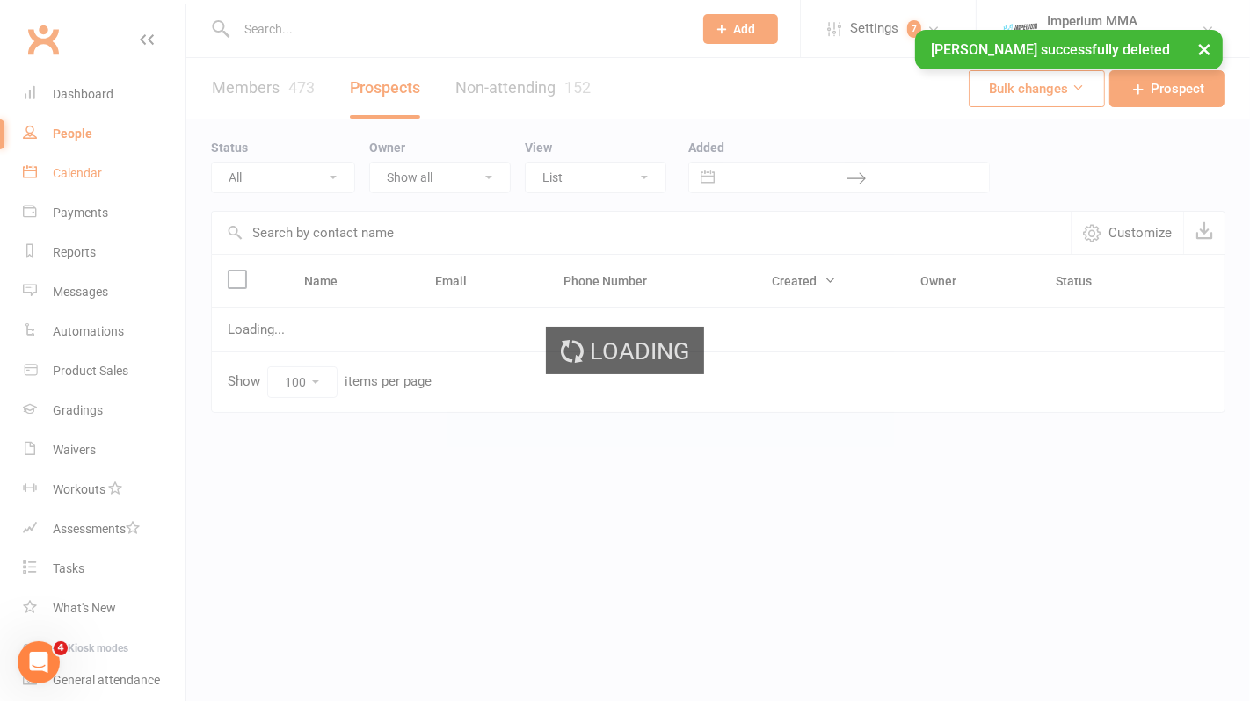
click at [74, 174] on div "Calendar" at bounding box center [77, 173] width 49 height 14
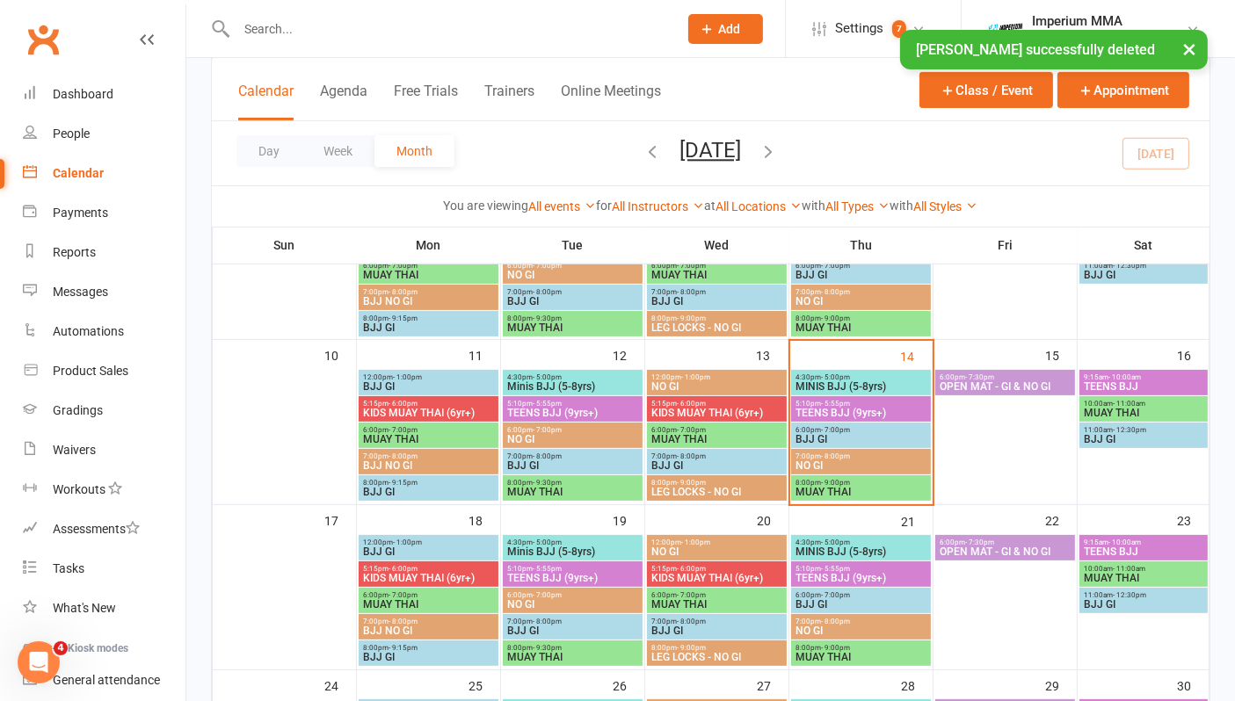
scroll to position [390, 0]
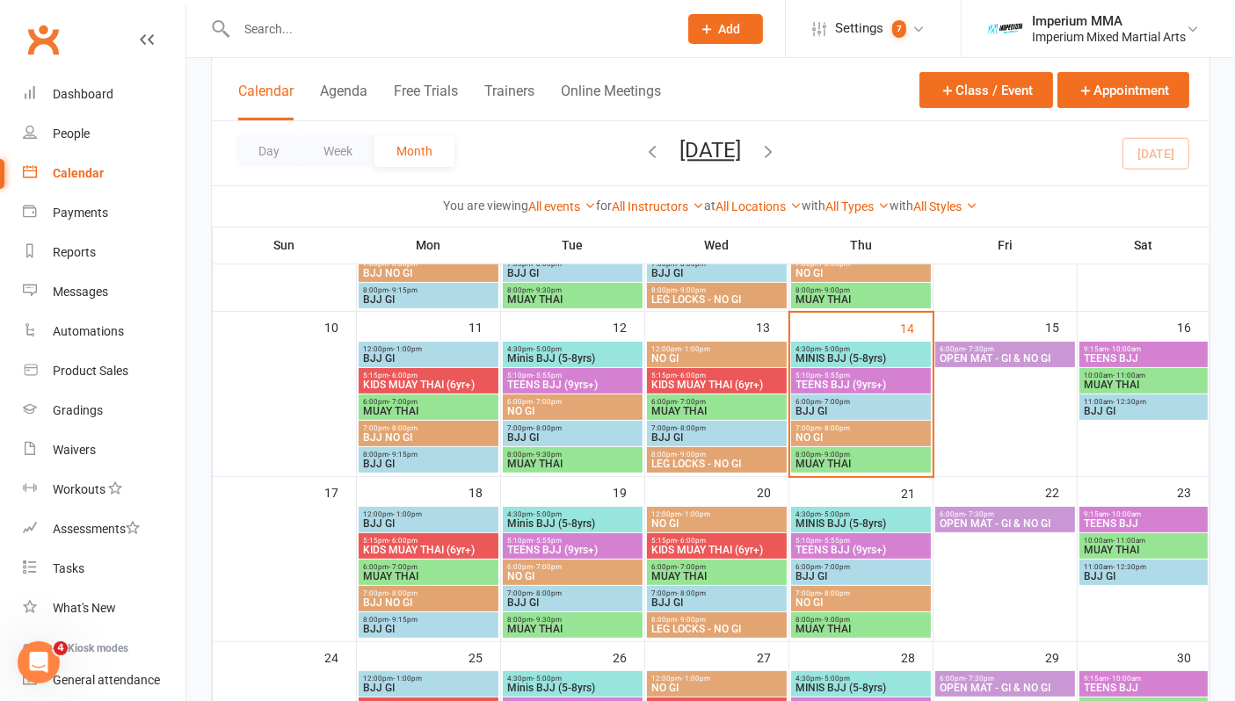
click at [420, 598] on span "BJJ NO GI" at bounding box center [428, 603] width 133 height 11
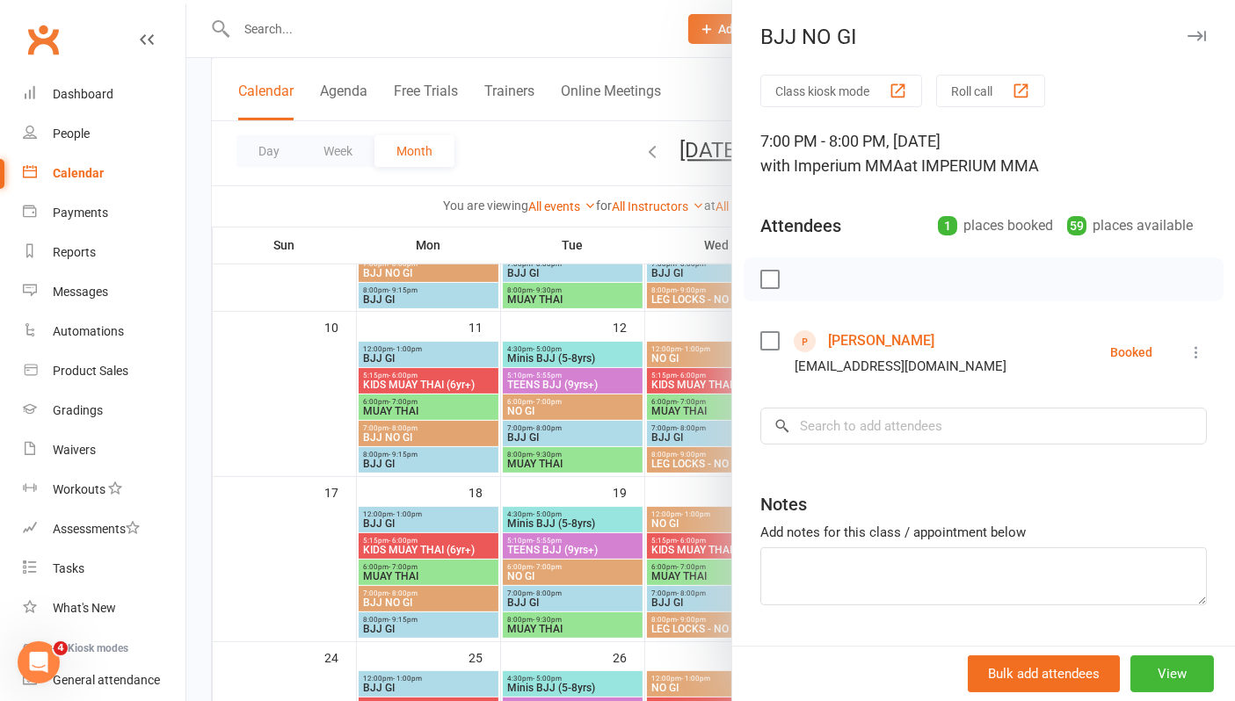
click at [861, 341] on link "Brayden Laughlin" at bounding box center [881, 341] width 106 height 28
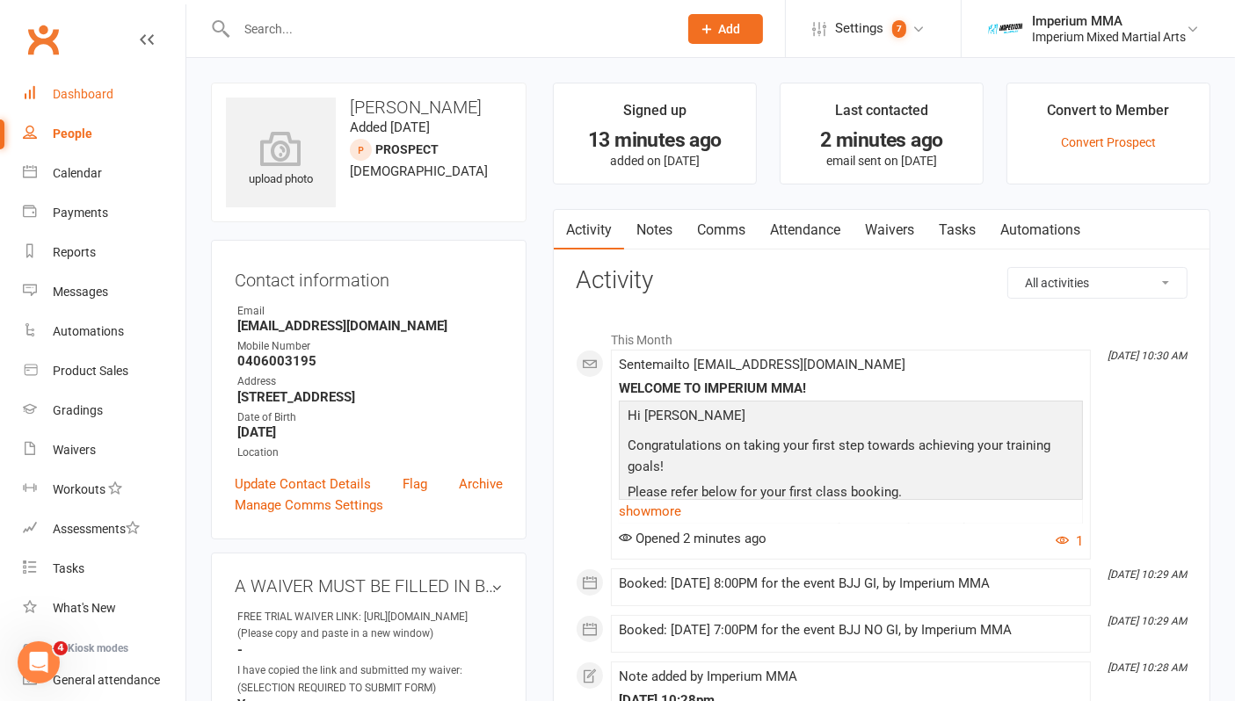
click at [83, 88] on div "Dashboard" at bounding box center [83, 94] width 61 height 14
